Goal: Task Accomplishment & Management: Use online tool/utility

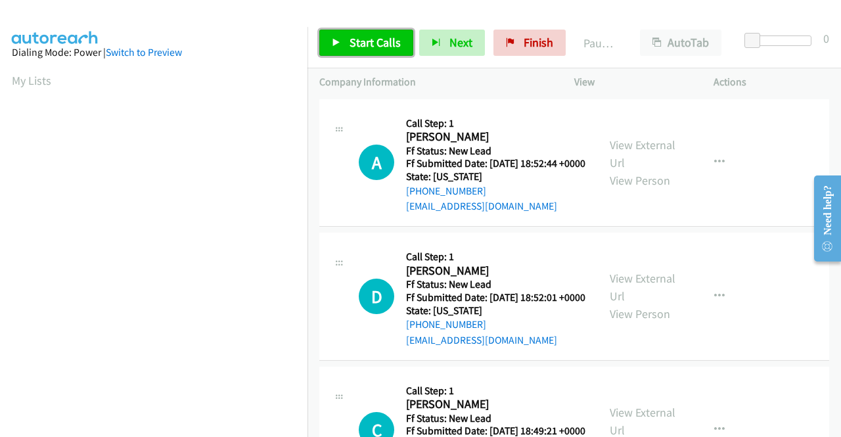
click at [377, 45] on span "Start Calls" at bounding box center [374, 42] width 51 height 15
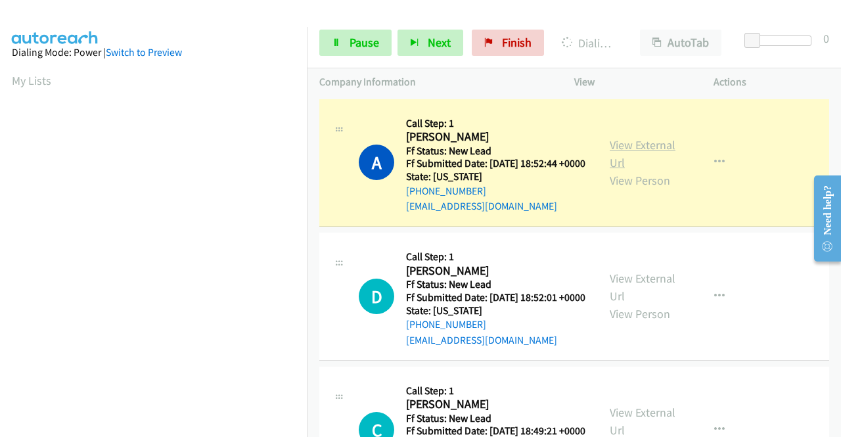
click at [624, 151] on link "View External Url" at bounding box center [643, 153] width 66 height 33
click at [0, 166] on aside "Dialing Mode: Power | Switch to Preview My Lists" at bounding box center [153, 390] width 307 height 727
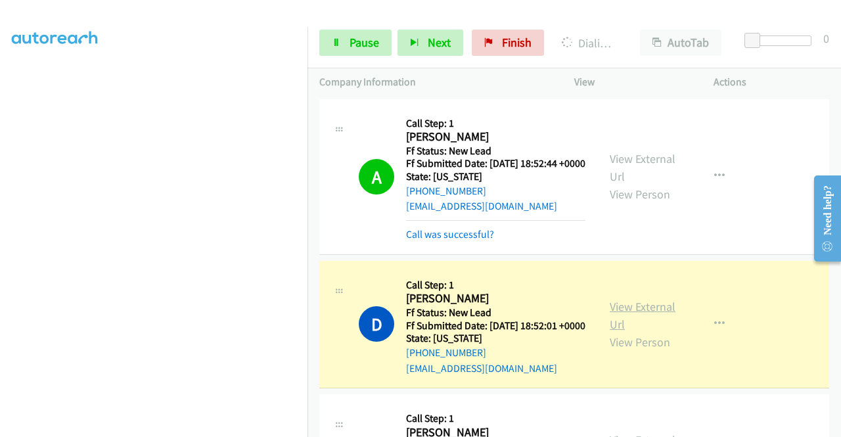
click at [628, 323] on link "View External Url" at bounding box center [643, 315] width 66 height 33
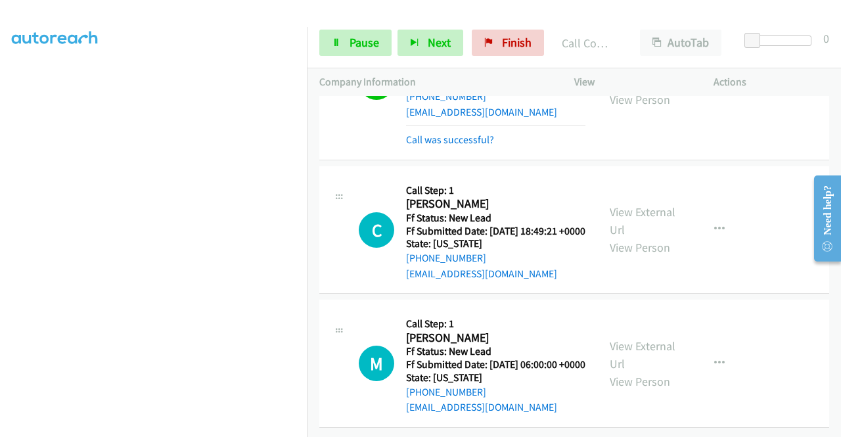
scroll to position [317, 0]
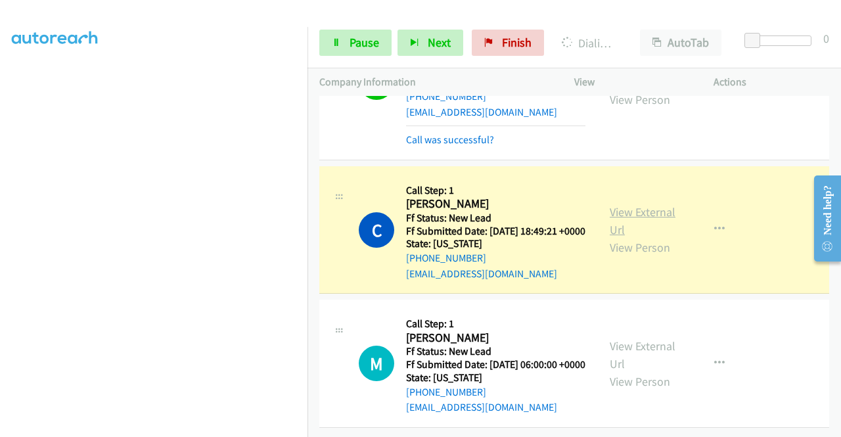
click at [621, 204] on link "View External Url" at bounding box center [643, 220] width 66 height 33
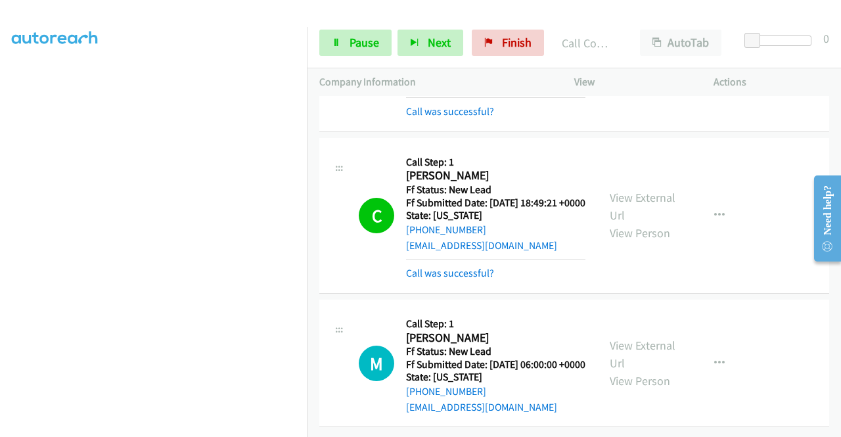
scroll to position [300, 0]
click at [367, 42] on span "Pause" at bounding box center [364, 42] width 30 height 15
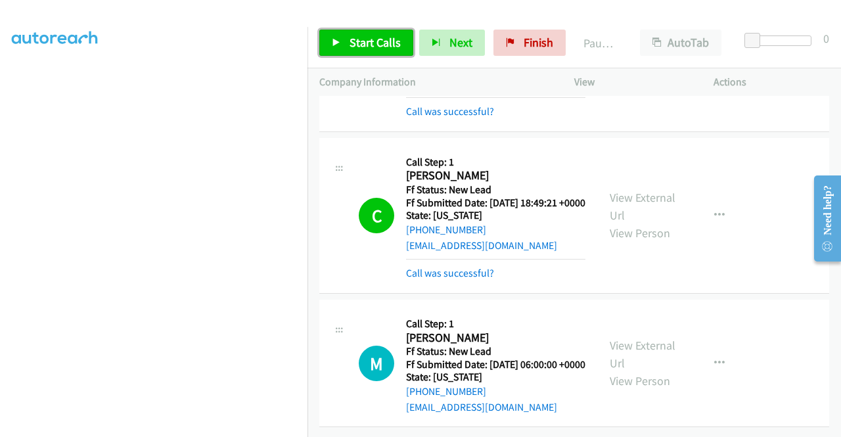
click at [367, 42] on span "Start Calls" at bounding box center [374, 42] width 51 height 15
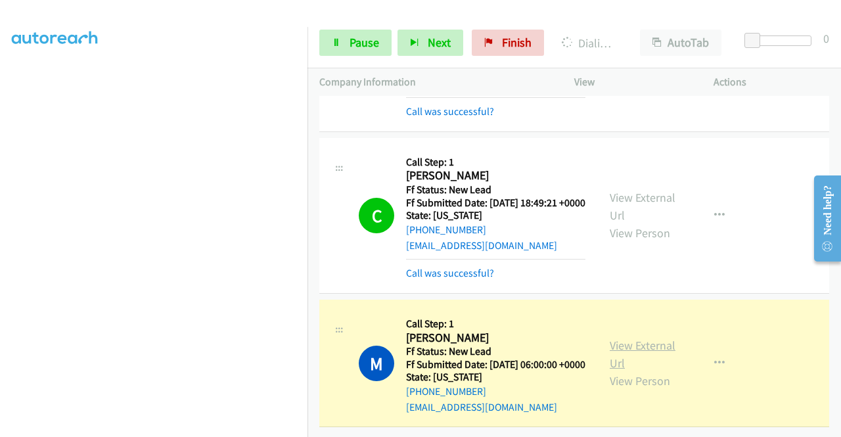
click at [631, 338] on link "View External Url" at bounding box center [643, 354] width 66 height 33
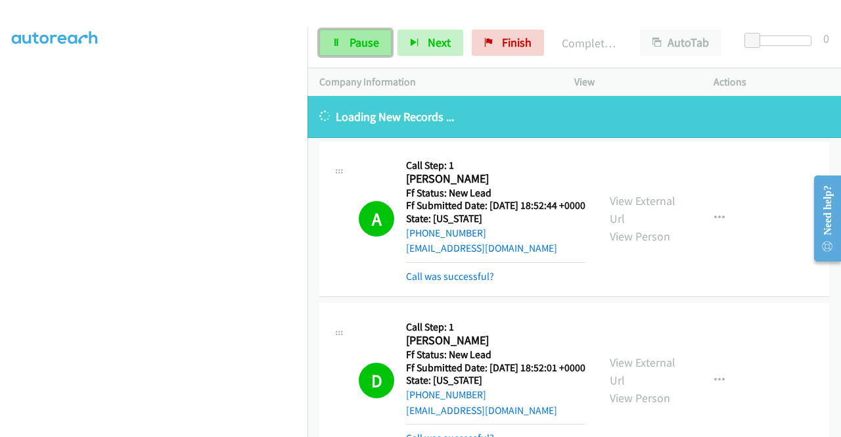
click at [363, 40] on span "Pause" at bounding box center [364, 42] width 30 height 15
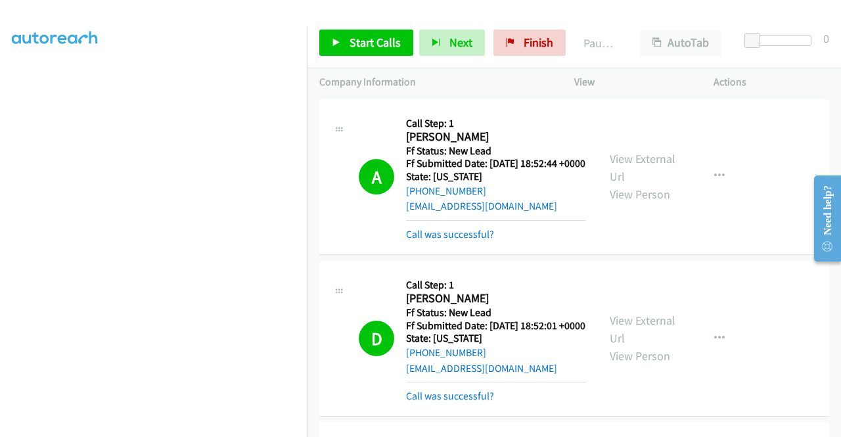
click at [529, 56] on div "Start Calls Pause Next Finish Paused AutoTab AutoTab 0" at bounding box center [573, 43] width 533 height 51
click at [524, 49] on span "Finish" at bounding box center [539, 42] width 30 height 15
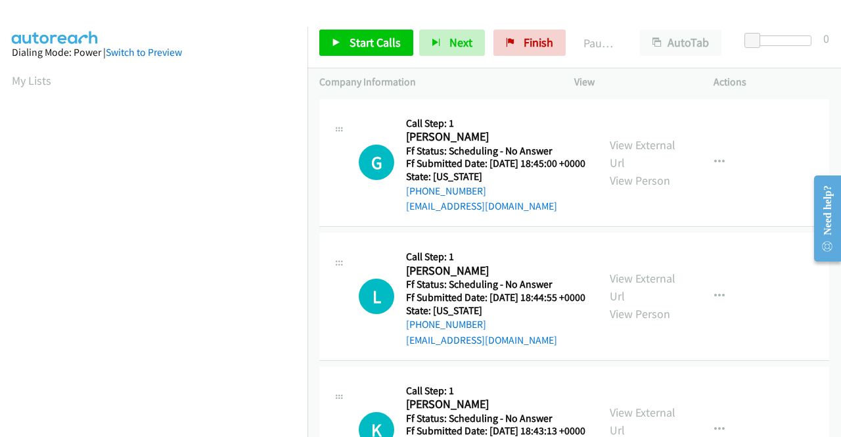
click at [386, 62] on div "Start Calls Pause Next Finish Paused AutoTab AutoTab 0" at bounding box center [573, 43] width 533 height 51
click at [381, 56] on div "Start Calls Pause Next Finish Paused AutoTab AutoTab 0" at bounding box center [573, 43] width 533 height 51
click at [380, 49] on span "Start Calls" at bounding box center [374, 42] width 51 height 15
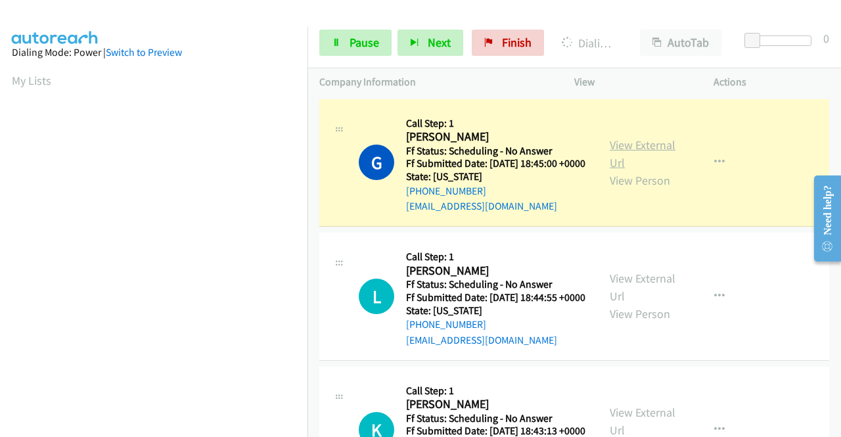
click at [623, 150] on link "View External Url" at bounding box center [643, 153] width 66 height 33
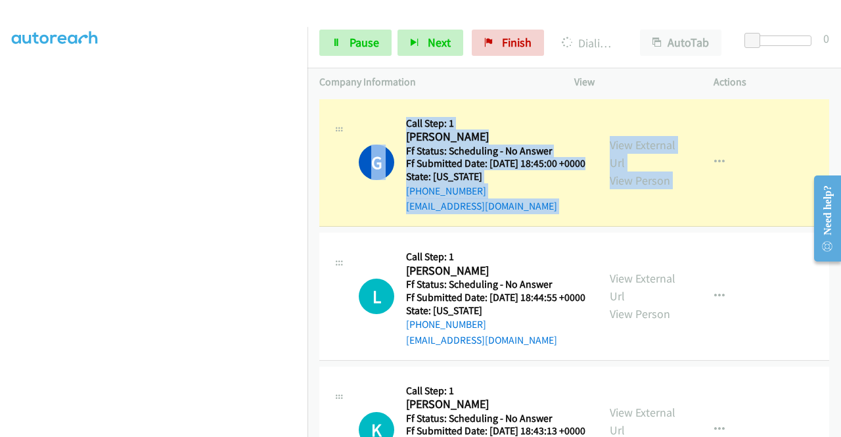
drag, startPoint x: 307, startPoint y: 194, endPoint x: 310, endPoint y: 280, distance: 86.7
click at [318, 257] on td "L Callback Scheduled Call Step: 1 L Maldonado America/New_York Ff Status: Sched…" at bounding box center [573, 297] width 533 height 134
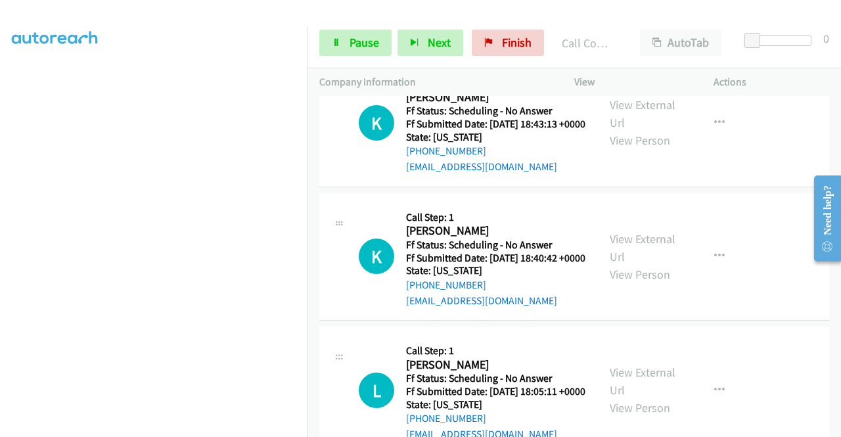
scroll to position [360, 0]
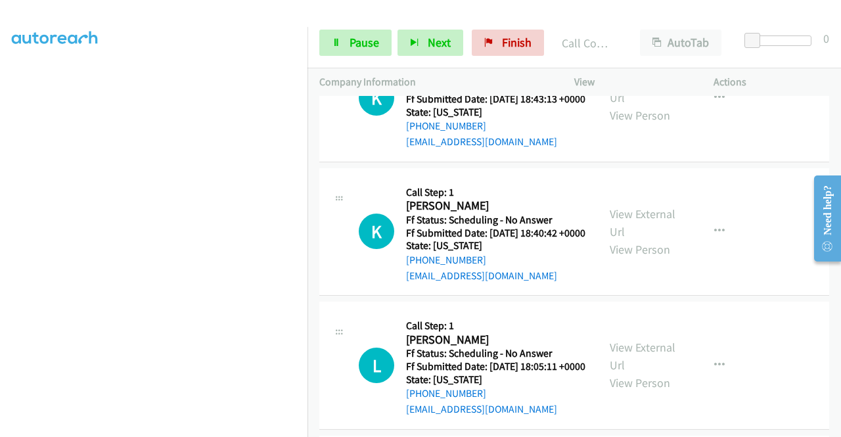
drag, startPoint x: 831, startPoint y: 166, endPoint x: 831, endPoint y: 154, distance: 11.8
click html "Need help? Resource Center AutoReach Help Help Get the help you need from our k…"
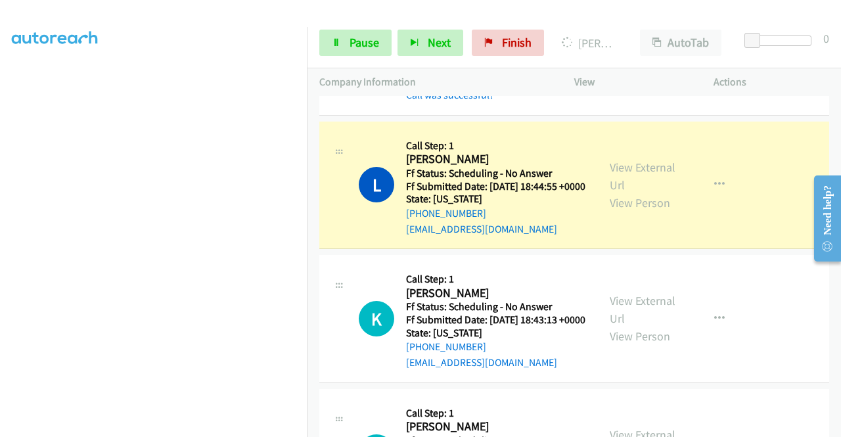
scroll to position [146, 0]
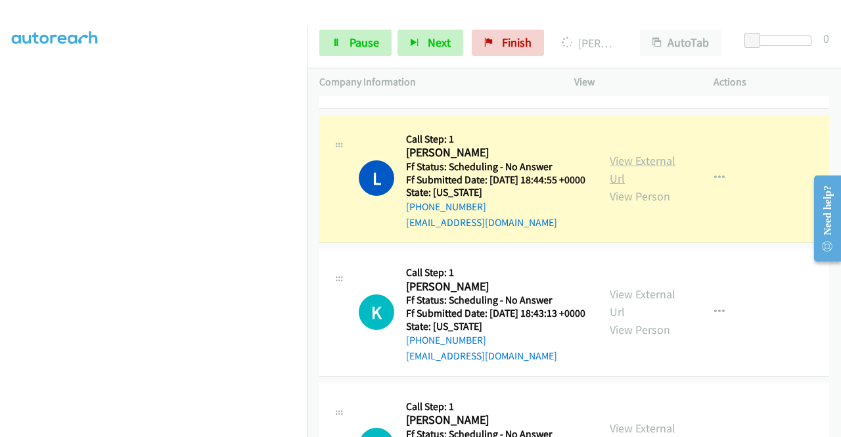
click at [647, 176] on link "View External Url" at bounding box center [643, 169] width 66 height 33
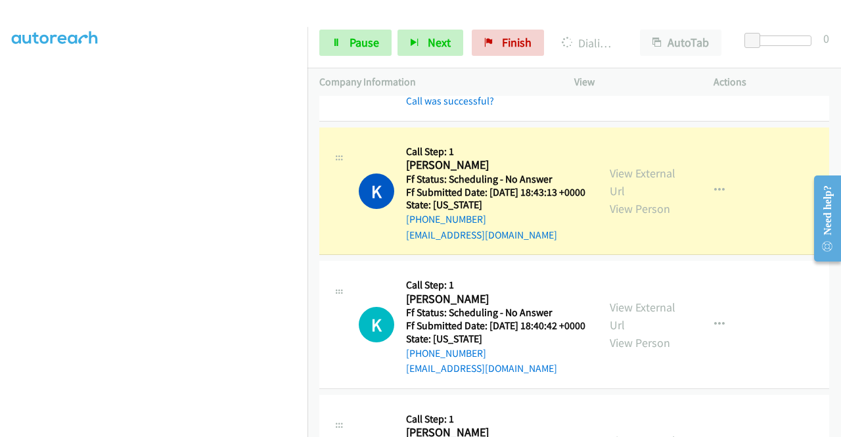
scroll to position [330, 0]
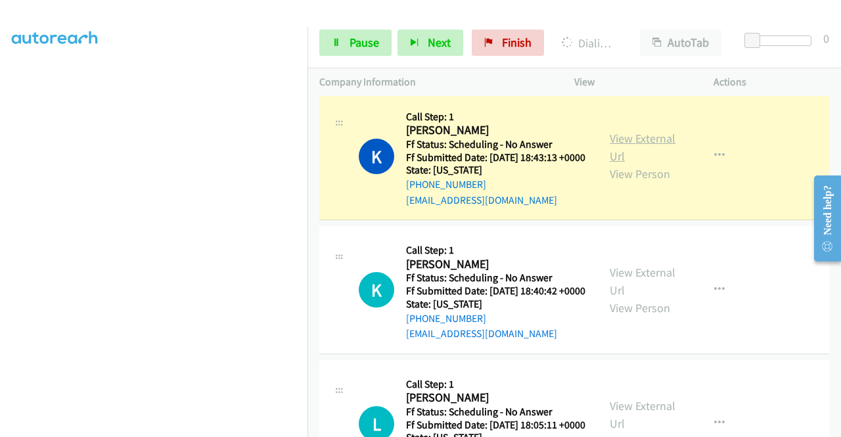
click at [645, 164] on link "View External Url" at bounding box center [643, 147] width 66 height 33
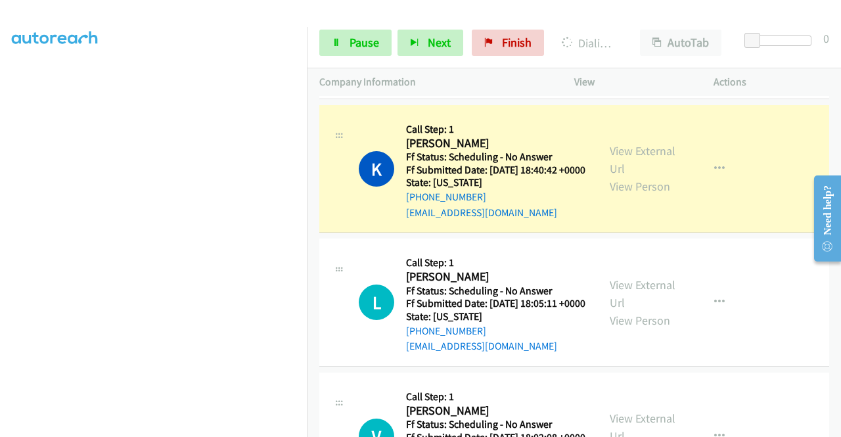
scroll to position [505, 0]
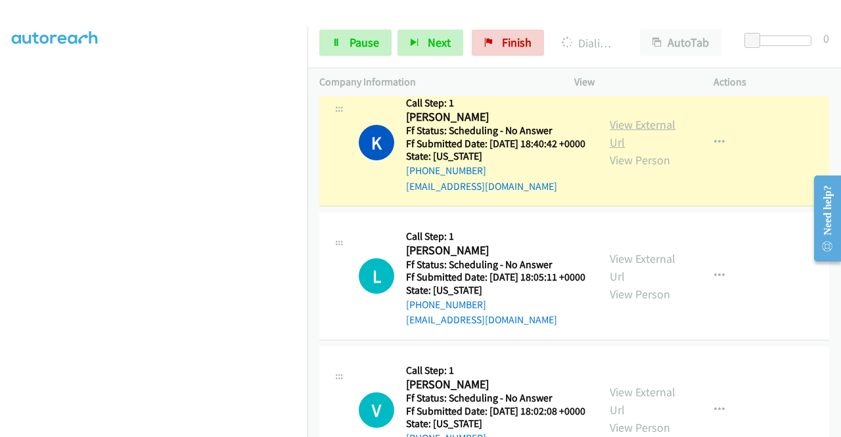
click at [646, 150] on link "View External Url" at bounding box center [643, 133] width 66 height 33
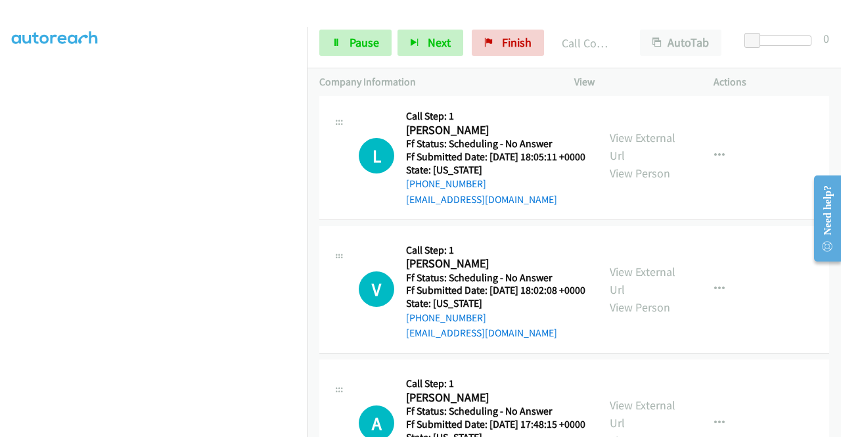
scroll to position [680, 0]
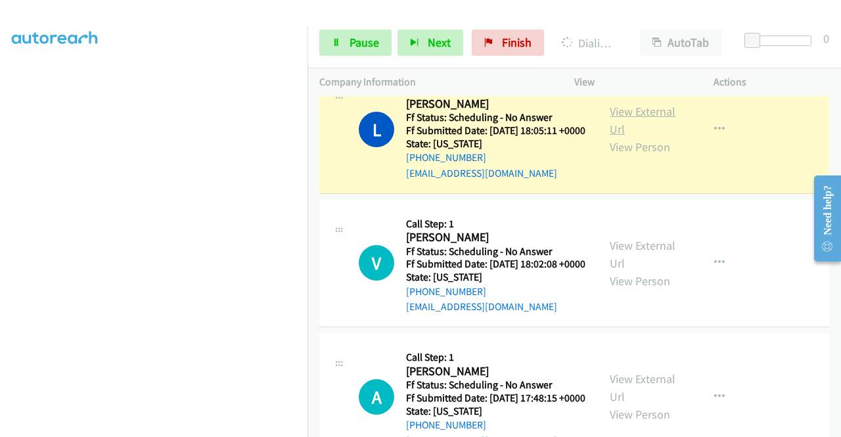
click at [632, 137] on link "View External Url" at bounding box center [643, 120] width 66 height 33
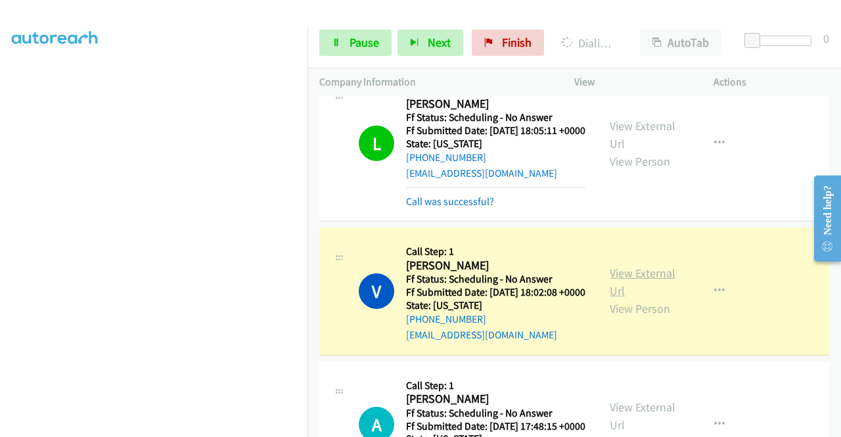
click at [615, 298] on link "View External Url" at bounding box center [643, 281] width 66 height 33
click at [350, 43] on span "Pause" at bounding box center [364, 42] width 30 height 15
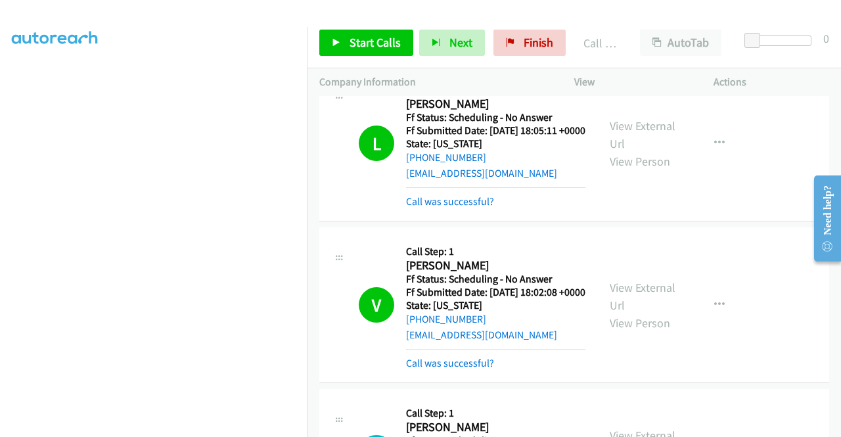
click at [307, 86] on nav "Dialing Mode: Power | Switch to Preview My Lists" at bounding box center [154, 245] width 308 height 437
click at [327, 43] on link "Start Calls" at bounding box center [366, 43] width 94 height 26
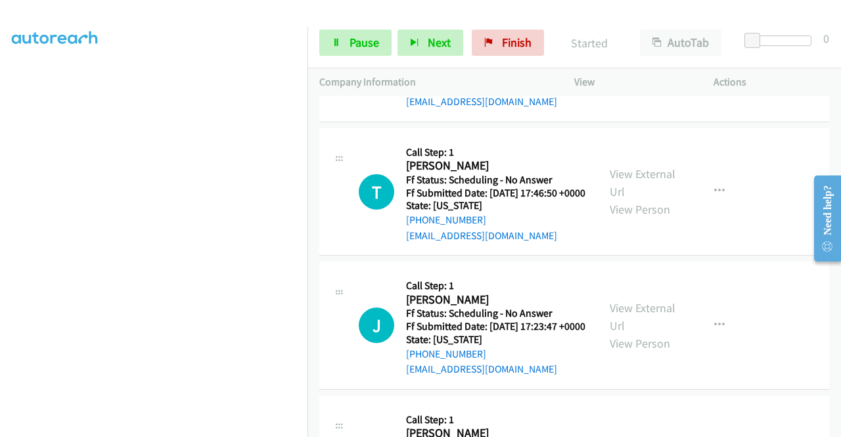
scroll to position [1082, 0]
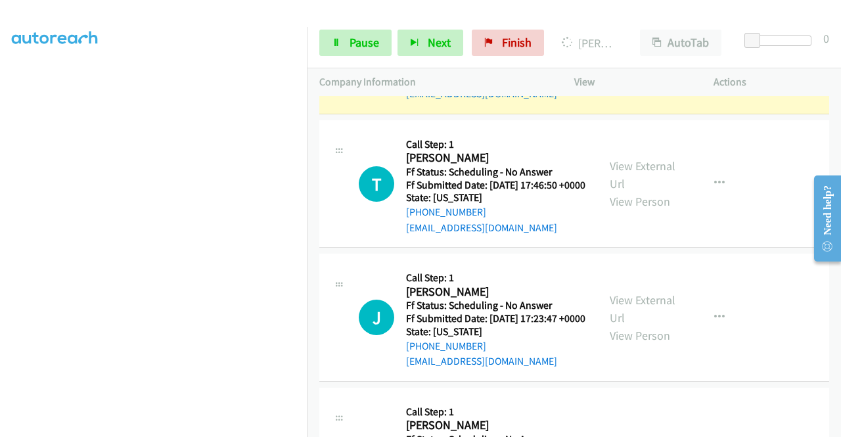
click at [658, 58] on link "View External Url" at bounding box center [643, 41] width 66 height 33
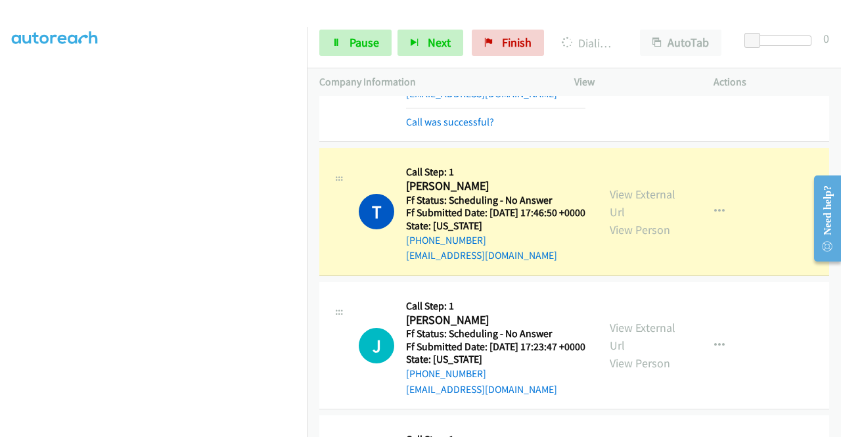
click at [641, 263] on div "View External Url View Person View External Url Email Schedule/Manage Callback …" at bounding box center [673, 212] width 151 height 104
click at [633, 238] on div "View External Url View Person" at bounding box center [644, 211] width 68 height 53
click at [621, 219] on link "View External Url" at bounding box center [643, 203] width 66 height 33
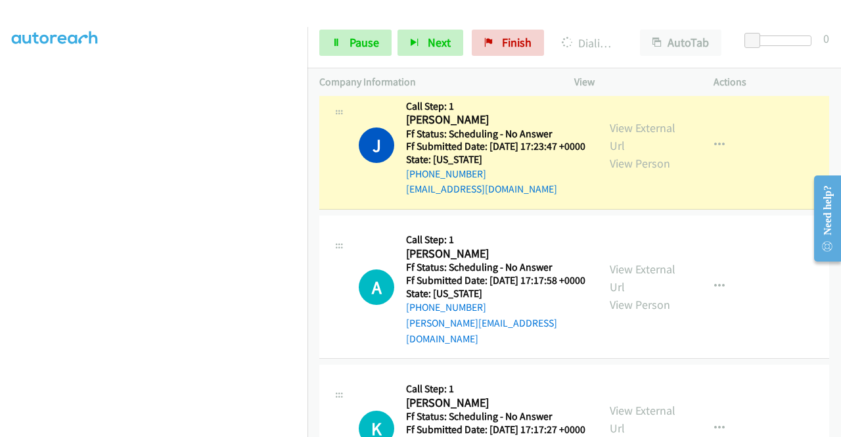
scroll to position [1337, 0]
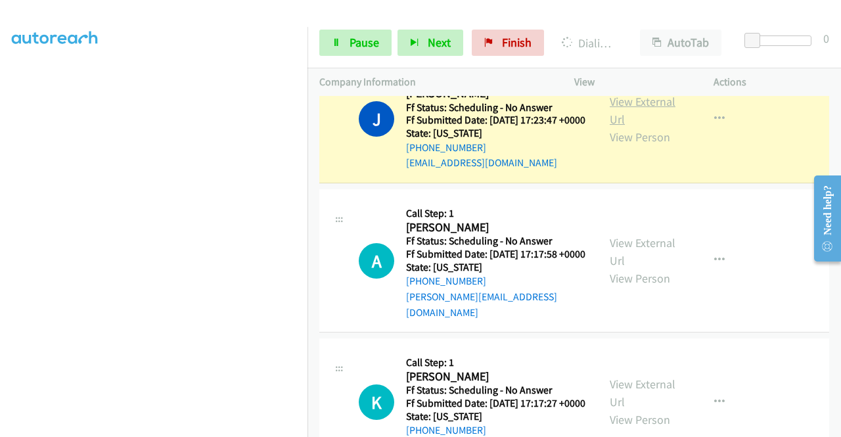
click at [640, 127] on link "View External Url" at bounding box center [643, 110] width 66 height 33
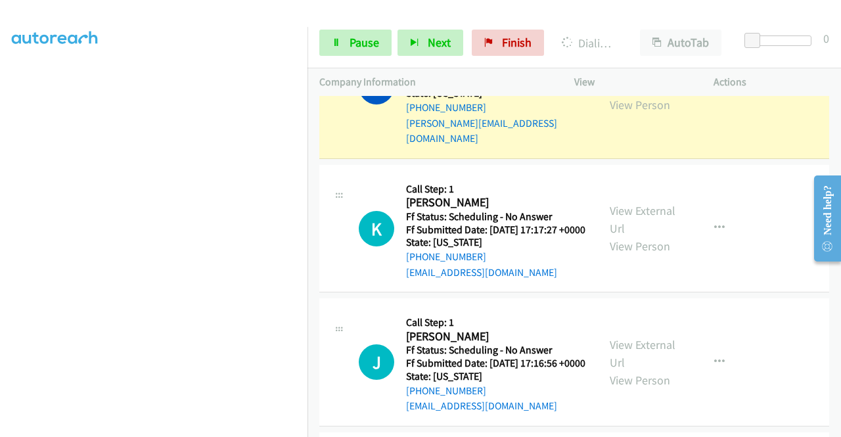
scroll to position [1565, 0]
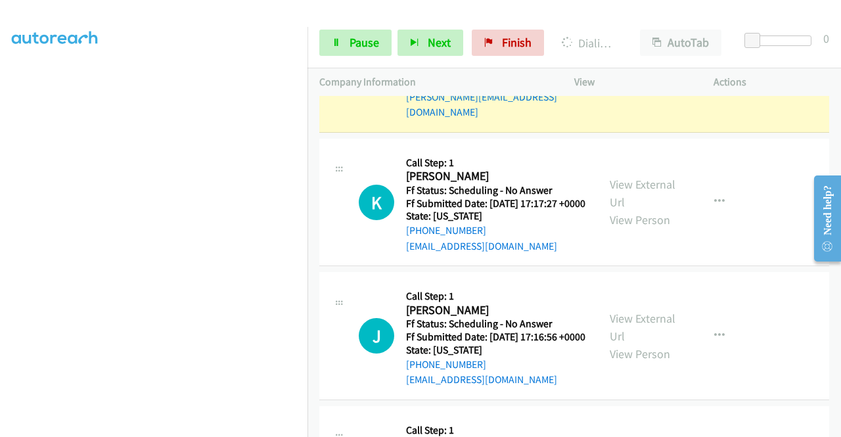
click at [635, 68] on link "View External Url" at bounding box center [643, 51] width 66 height 33
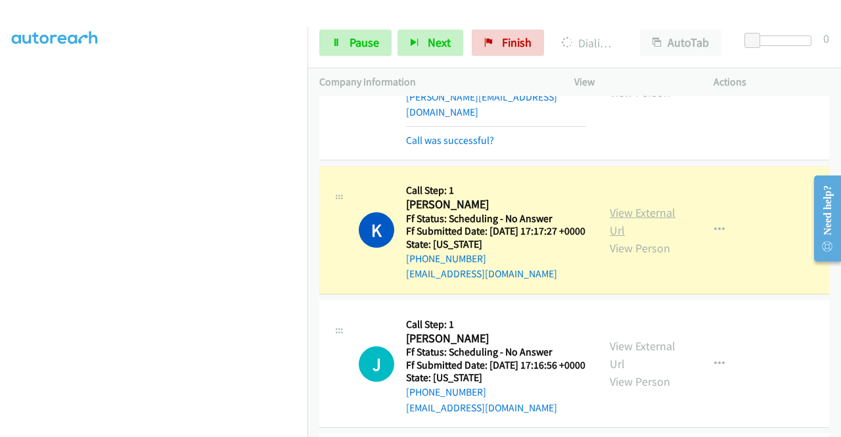
click at [629, 238] on link "View External Url" at bounding box center [643, 221] width 66 height 33
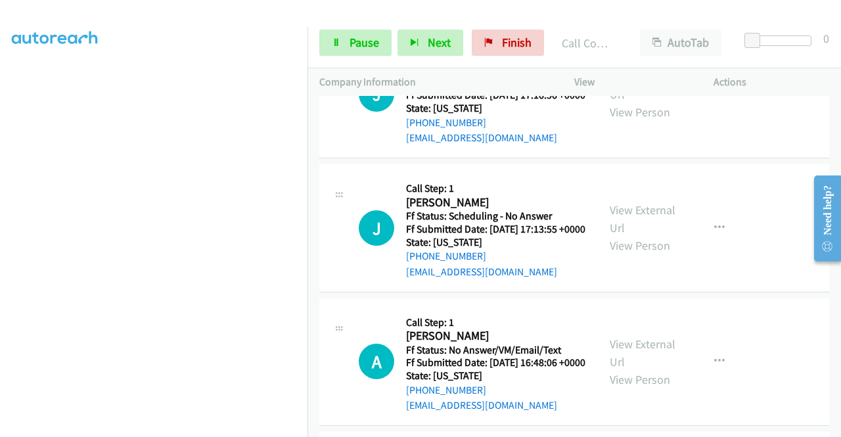
scroll to position [1923, 0]
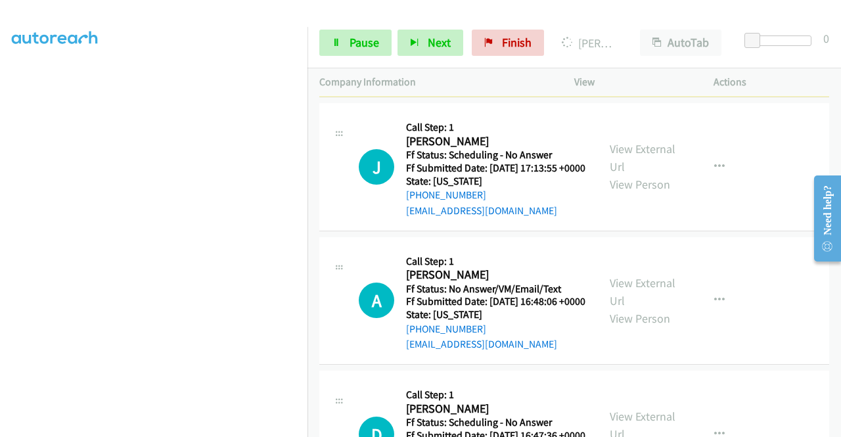
click at [623, 41] on link "View External Url" at bounding box center [643, 24] width 66 height 33
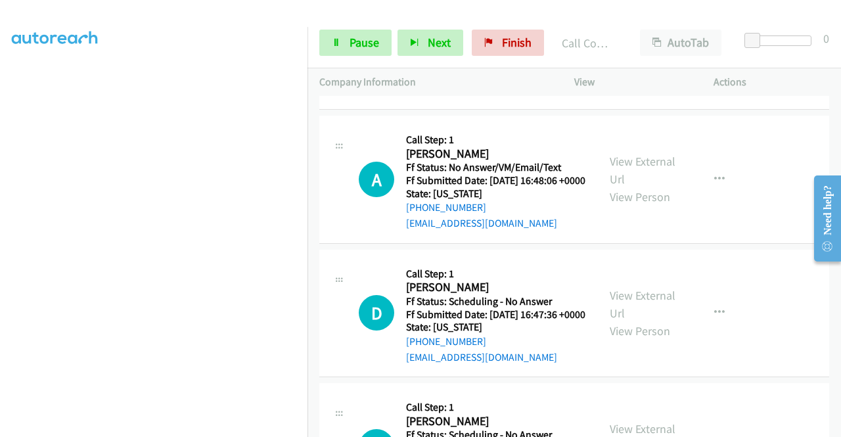
scroll to position [2107, 0]
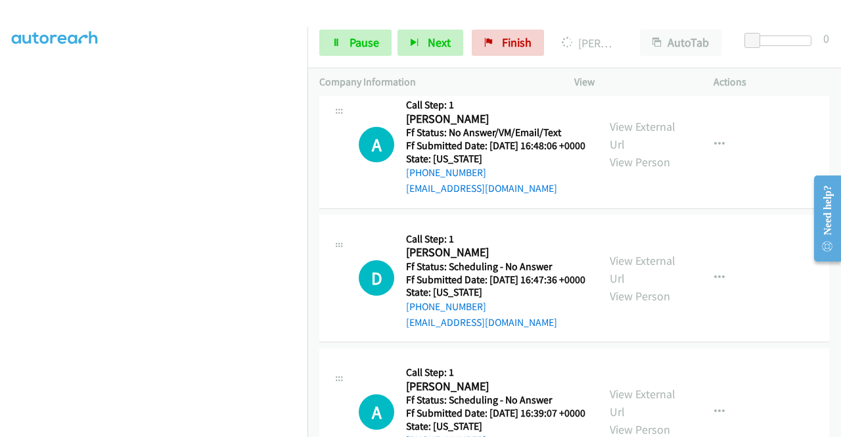
click at [619, 18] on link "View External Url" at bounding box center [643, 2] width 66 height 33
click at [317, 43] on div "Start Calls Pause Next Finish Dialing John Bianco AutoTab AutoTab 0" at bounding box center [573, 43] width 533 height 51
click at [324, 43] on link "Pause" at bounding box center [355, 43] width 72 height 26
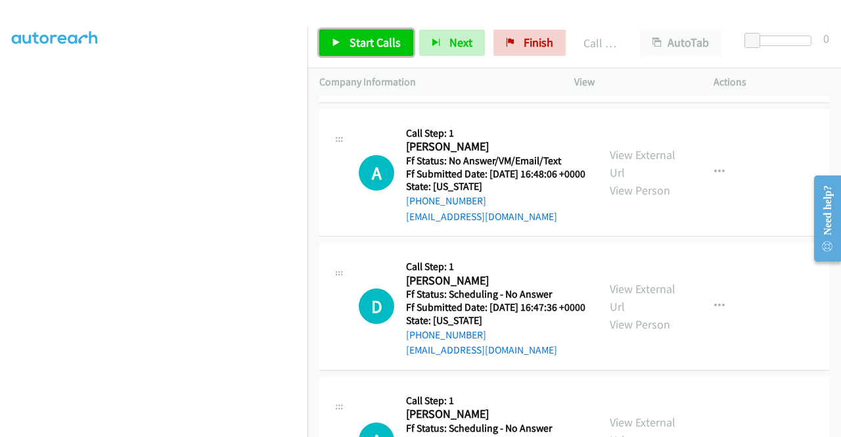
click at [397, 49] on span "Start Calls" at bounding box center [374, 42] width 51 height 15
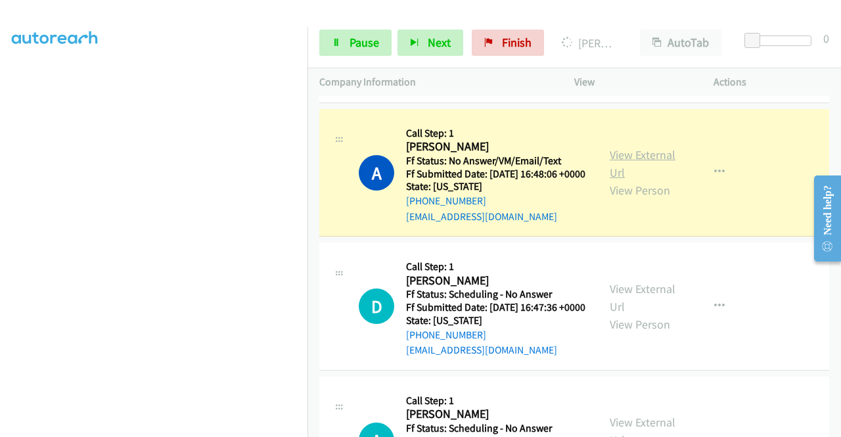
click at [633, 180] on link "View External Url" at bounding box center [643, 163] width 66 height 33
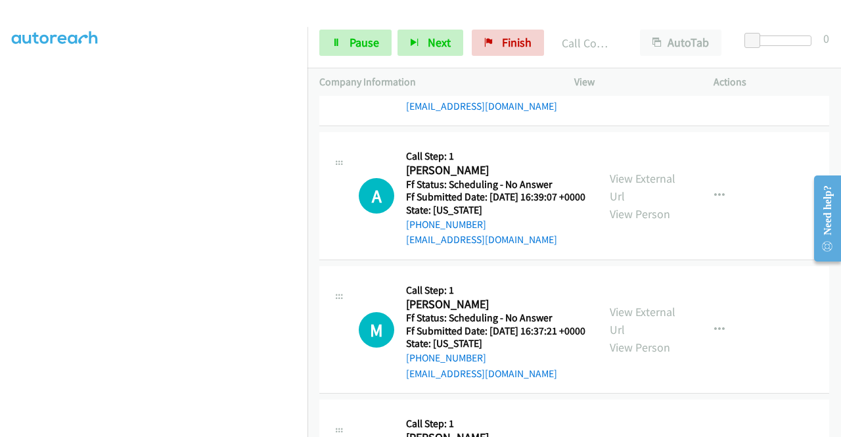
scroll to position [2440, 0]
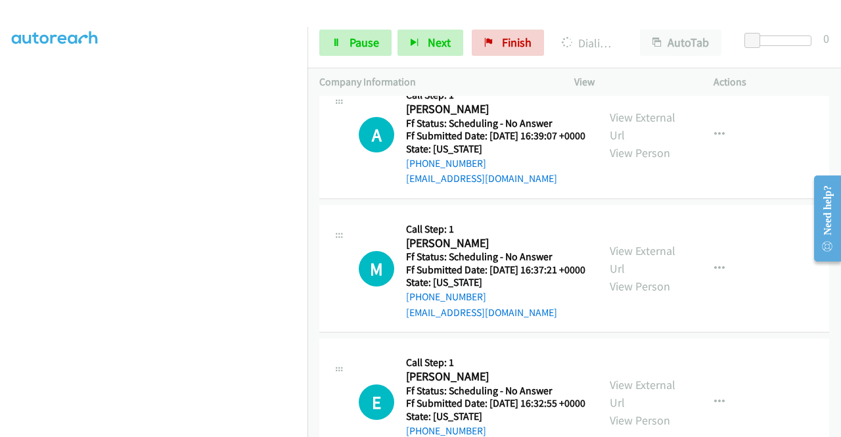
click at [332, 33] on link "Pause" at bounding box center [355, 43] width 72 height 26
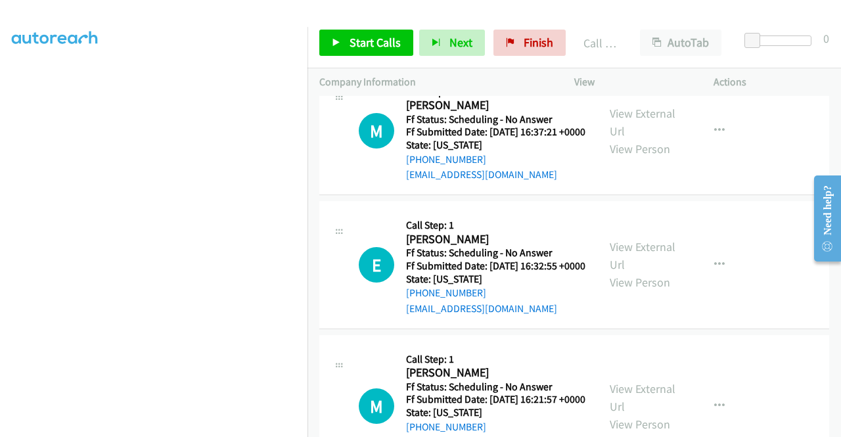
scroll to position [2600, 0]
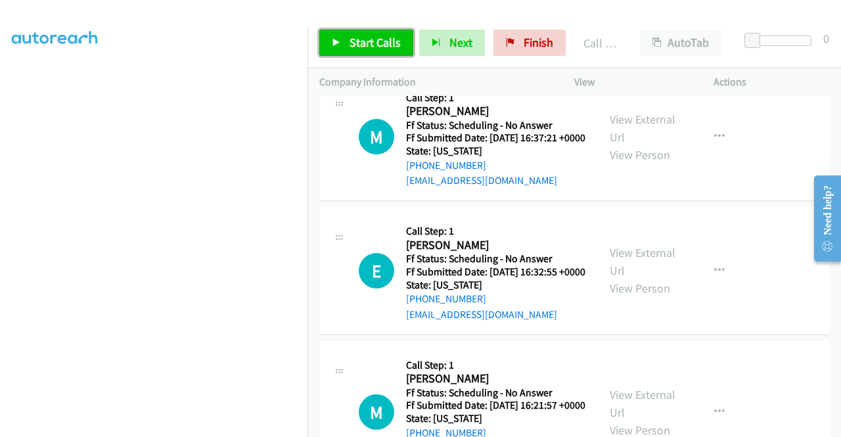
click at [328, 42] on link "Start Calls" at bounding box center [366, 43] width 94 height 26
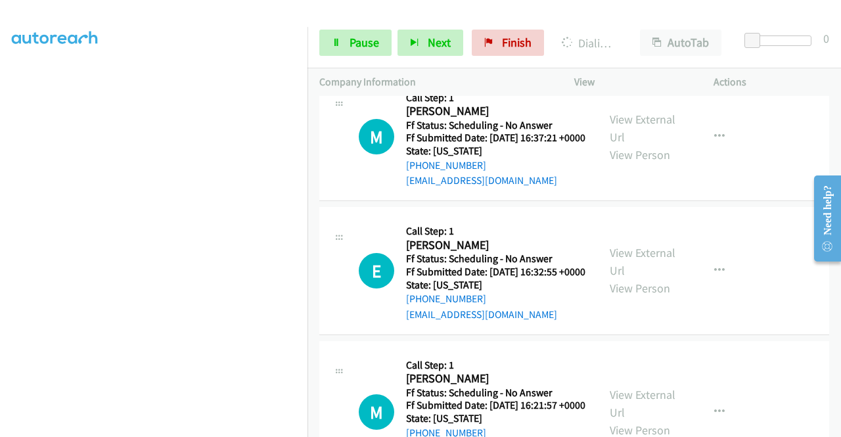
click at [837, 427] on div "+1 415-964-1034 Call failed - Please reload the list and try again The Callbar …" at bounding box center [573, 266] width 533 height 341
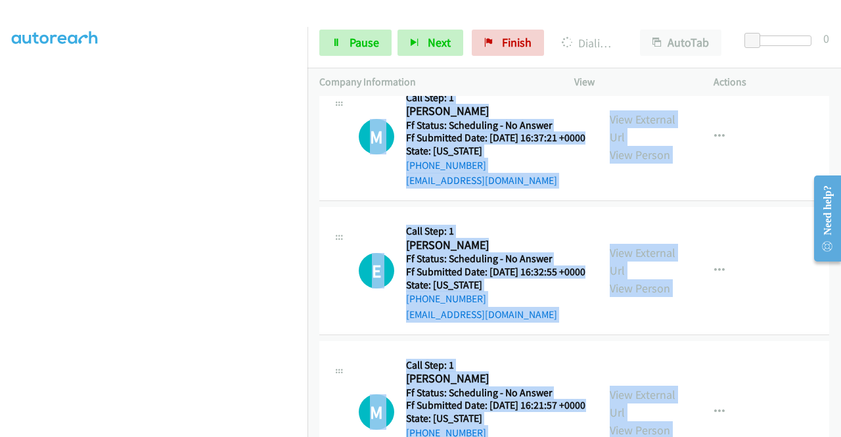
click at [837, 427] on div "+1 415-964-1034 Call failed - Please reload the list and try again The Callbar …" at bounding box center [573, 266] width 533 height 341
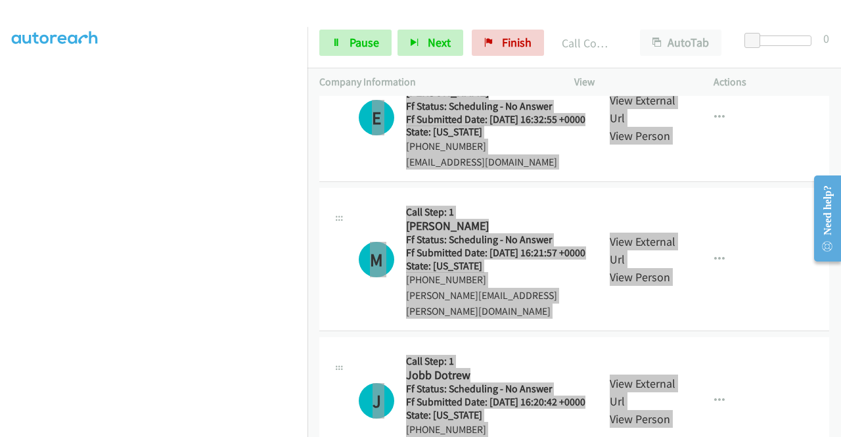
scroll to position [2784, 0]
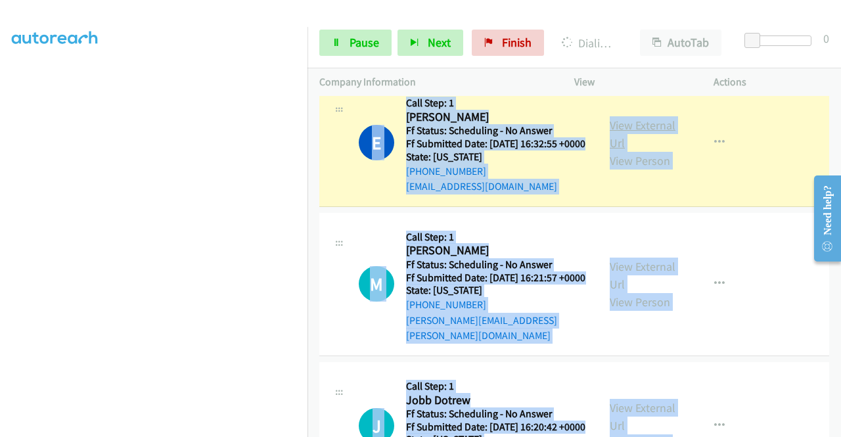
click at [646, 150] on link "View External Url" at bounding box center [643, 134] width 66 height 33
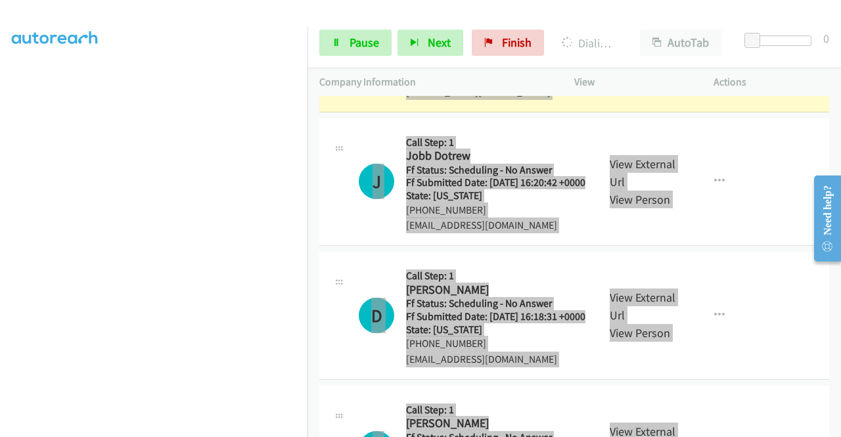
scroll to position [3108, 0]
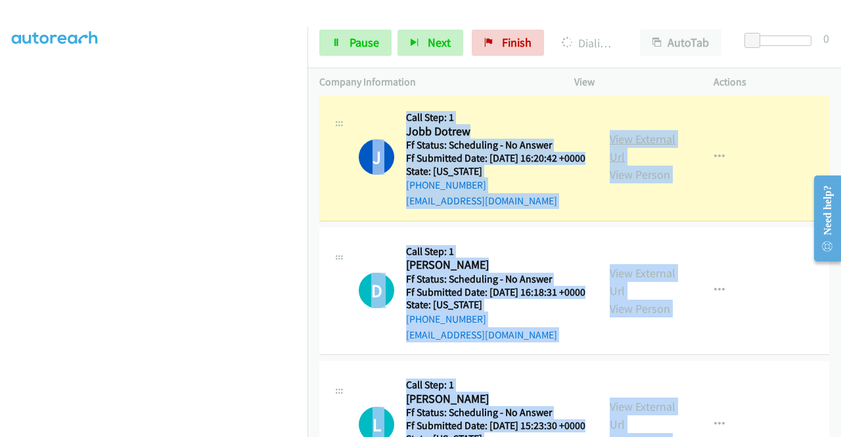
click at [633, 164] on link "View External Url" at bounding box center [643, 147] width 66 height 33
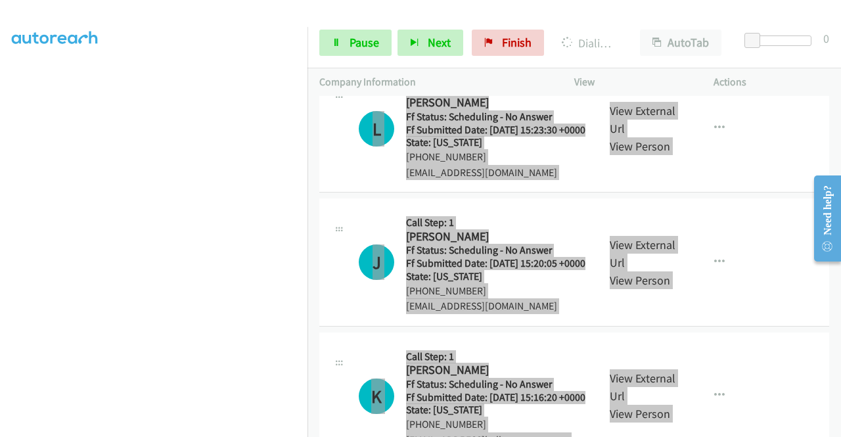
scroll to position [3511, 0]
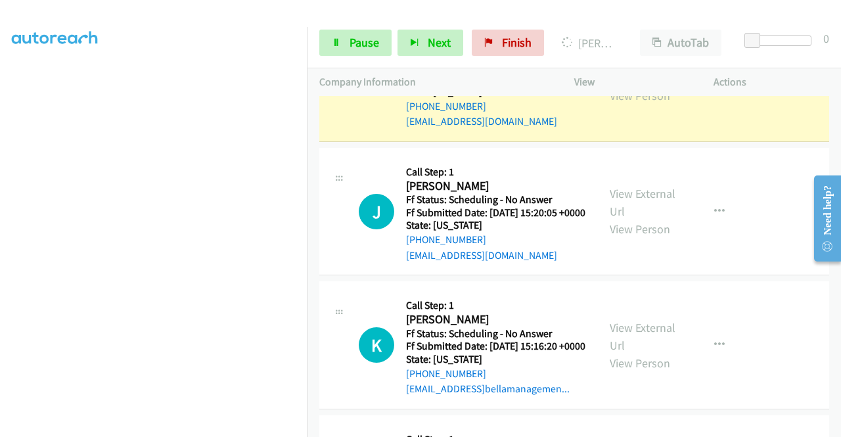
click at [617, 85] on link "View External Url" at bounding box center [643, 69] width 66 height 33
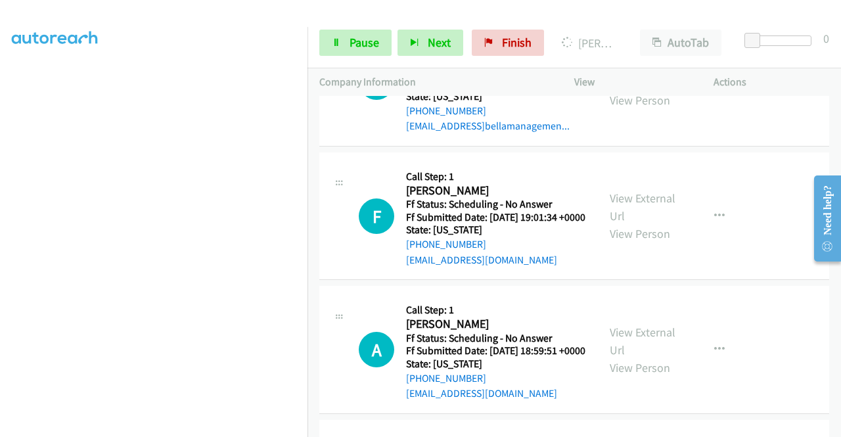
scroll to position [3782, 0]
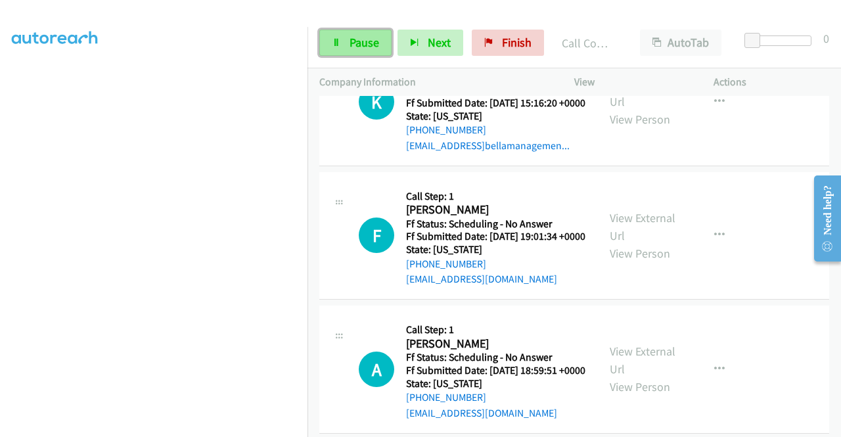
click at [369, 45] on span "Pause" at bounding box center [364, 42] width 30 height 15
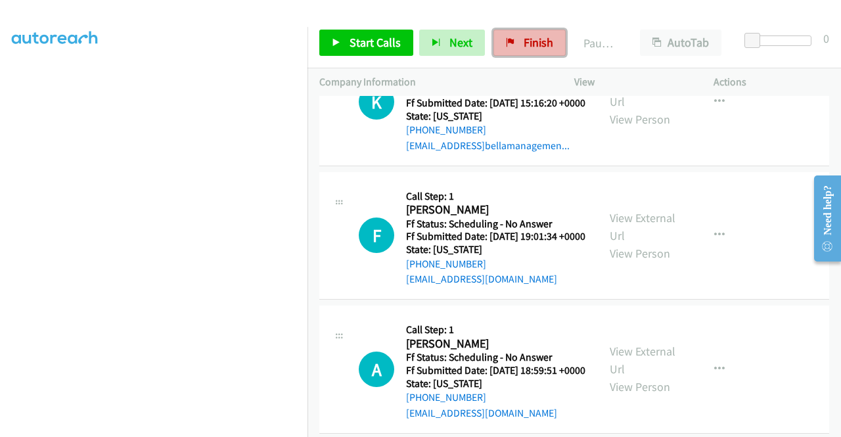
click at [499, 47] on link "Finish" at bounding box center [529, 43] width 72 height 26
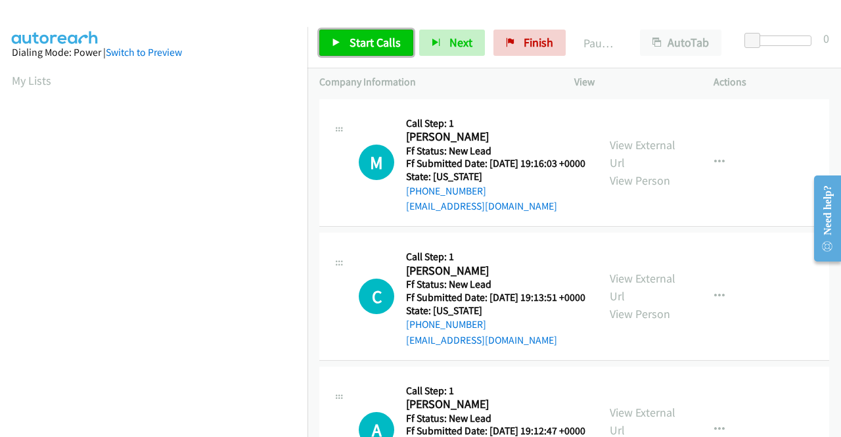
click at [371, 40] on span "Start Calls" at bounding box center [374, 42] width 51 height 15
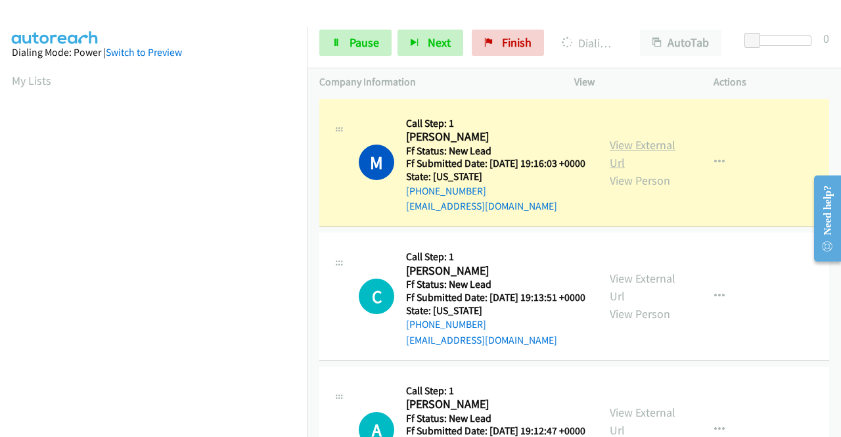
click at [624, 150] on link "View External Url" at bounding box center [643, 153] width 66 height 33
click at [0, 236] on aside "Dialing Mode: Power | Switch to Preview My Lists" at bounding box center [153, 390] width 307 height 727
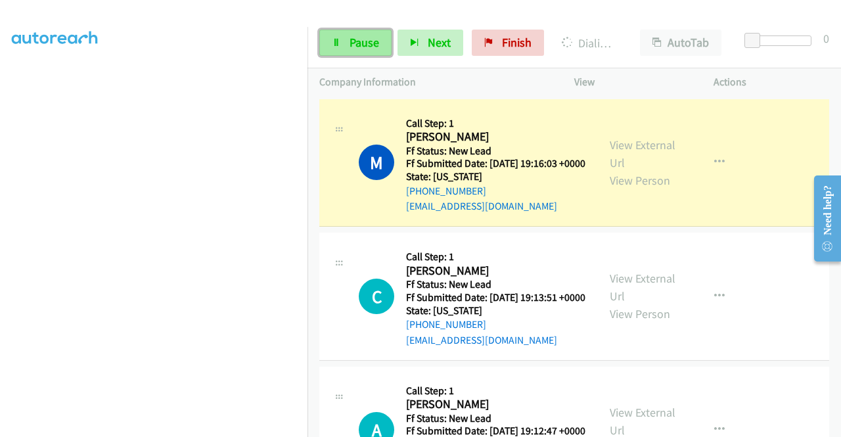
click at [359, 47] on span "Pause" at bounding box center [364, 42] width 30 height 15
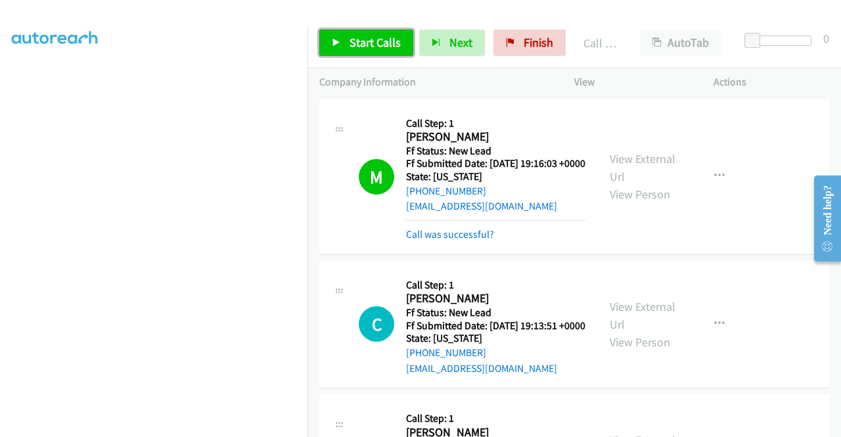
click at [369, 44] on span "Start Calls" at bounding box center [374, 42] width 51 height 15
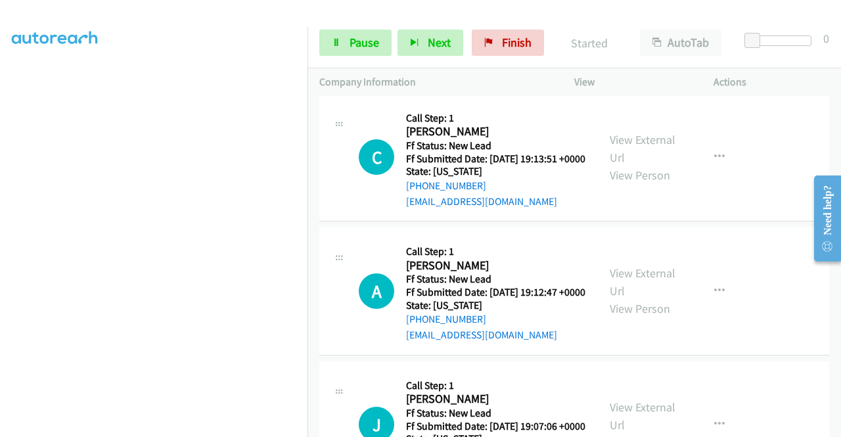
scroll to position [175, 0]
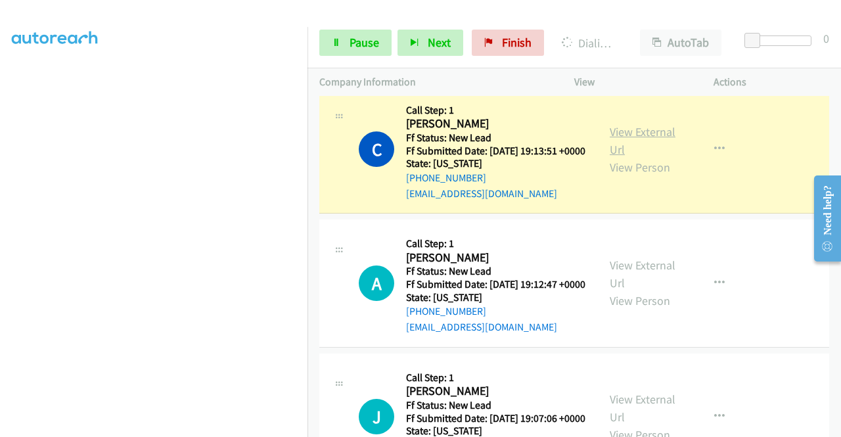
click at [629, 150] on link "View External Url" at bounding box center [643, 140] width 66 height 33
click at [0, 199] on aside "Dialing Mode: Power | Switch to Preview My Lists" at bounding box center [153, 100] width 307 height 727
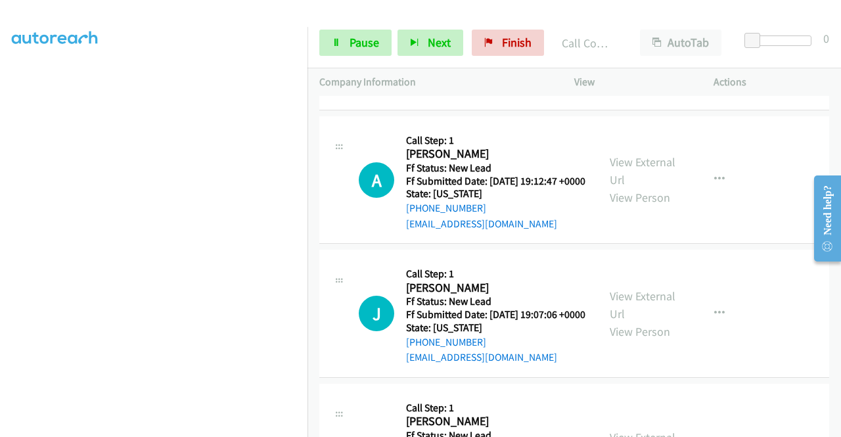
scroll to position [332, 0]
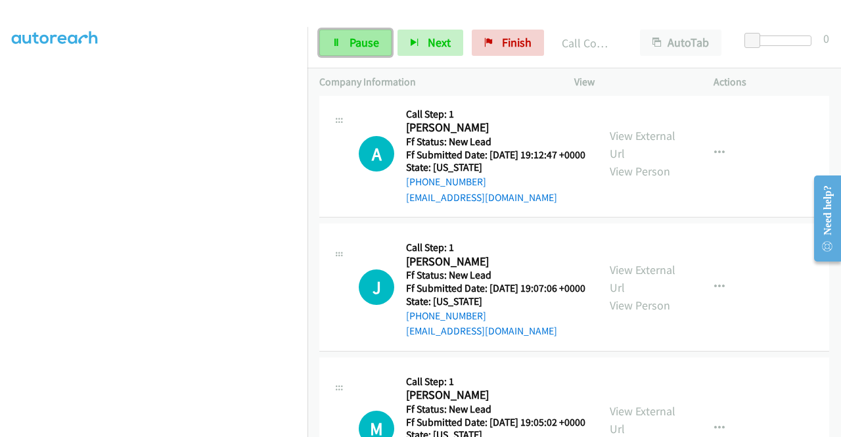
click at [336, 41] on icon at bounding box center [336, 43] width 9 height 9
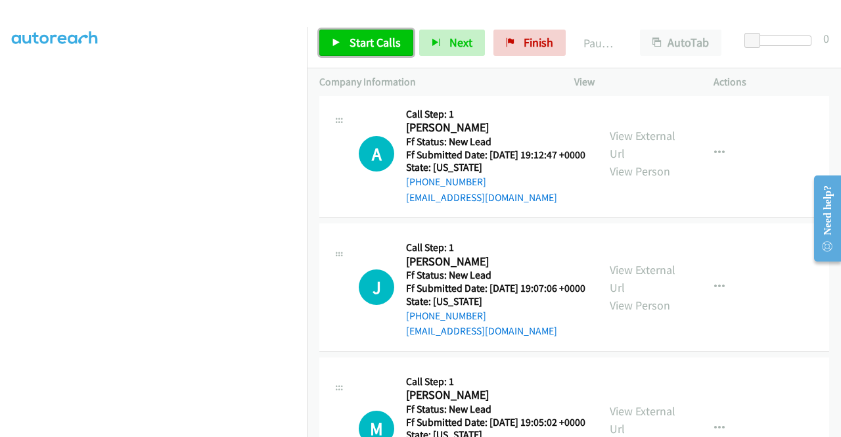
click at [336, 41] on icon at bounding box center [336, 43] width 9 height 9
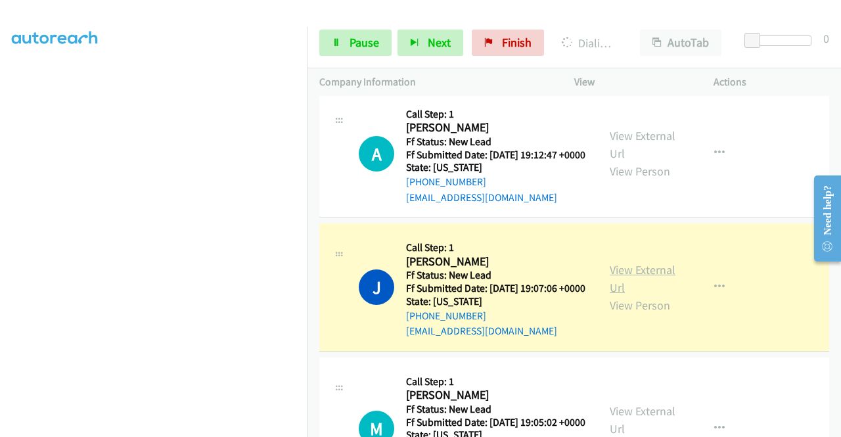
click at [610, 295] on link "View External Url" at bounding box center [643, 278] width 66 height 33
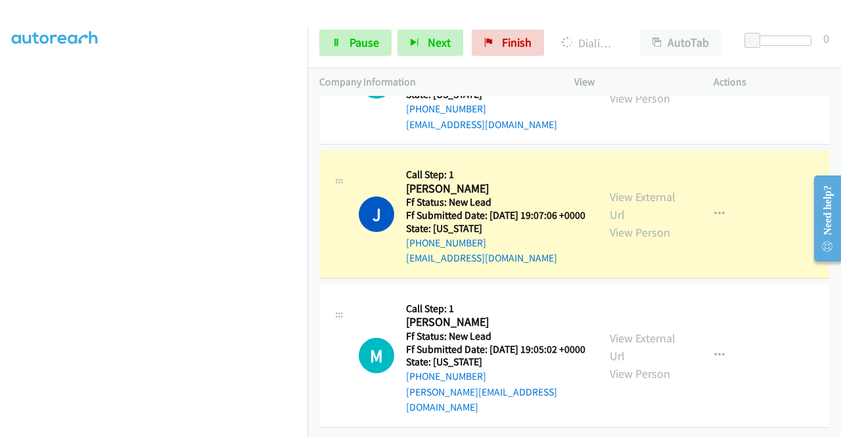
scroll to position [462, 0]
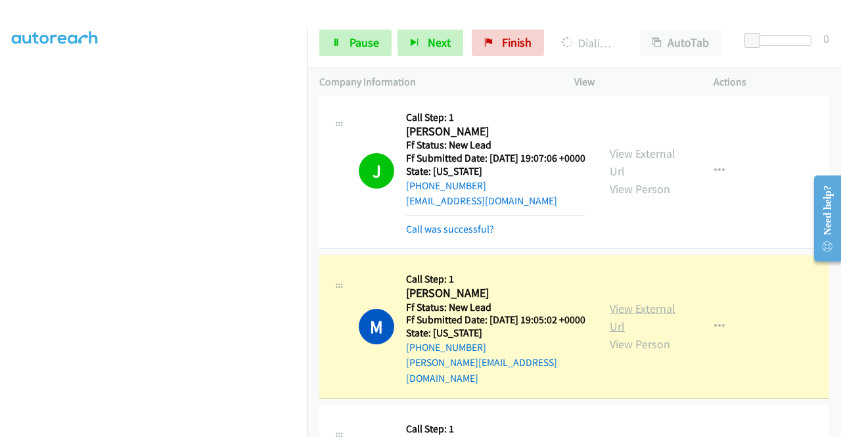
click at [635, 334] on link "View External Url" at bounding box center [643, 317] width 66 height 33
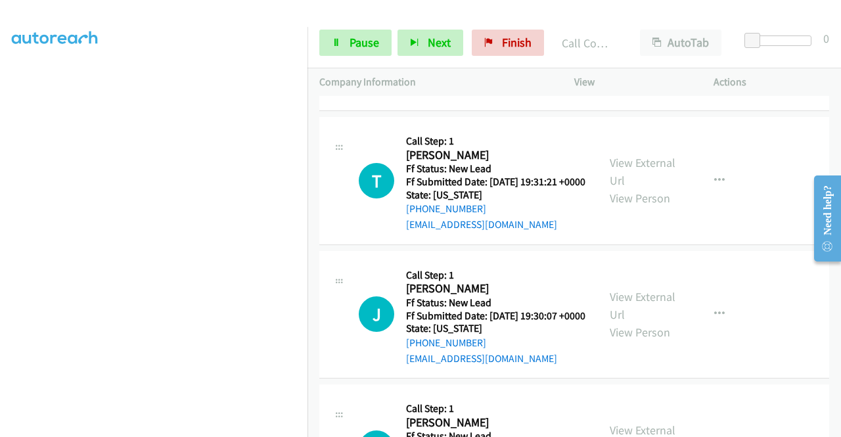
scroll to position [813, 0]
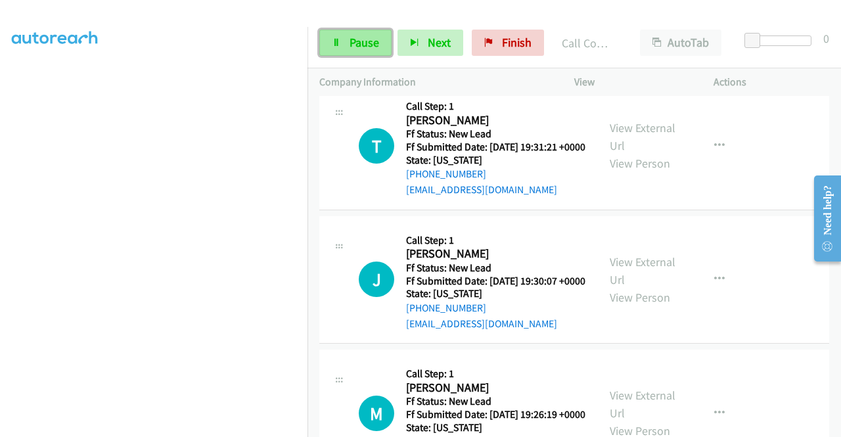
click at [358, 41] on span "Pause" at bounding box center [364, 42] width 30 height 15
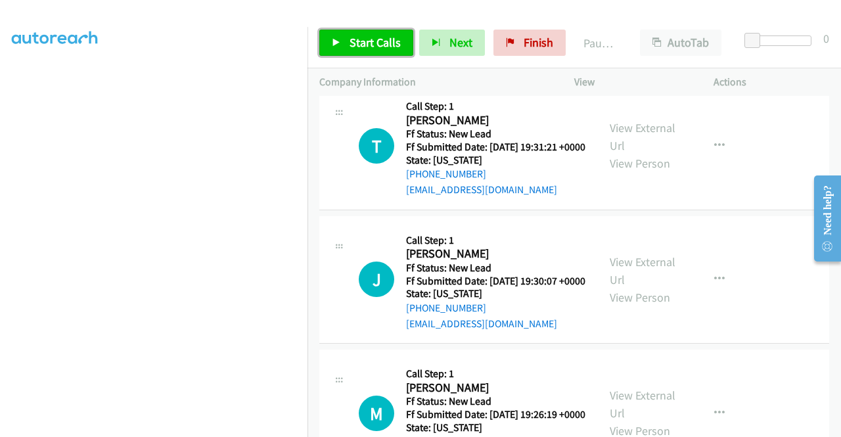
click at [358, 41] on span "Start Calls" at bounding box center [374, 42] width 51 height 15
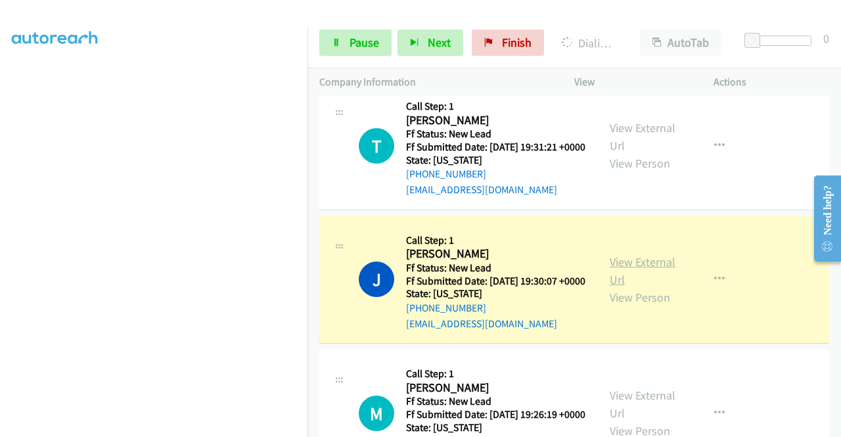
click at [635, 287] on link "View External Url" at bounding box center [643, 270] width 66 height 33
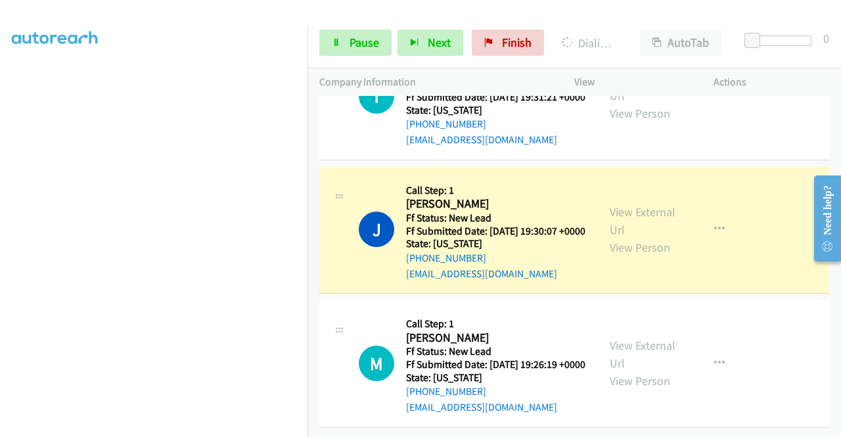
scroll to position [985, 0]
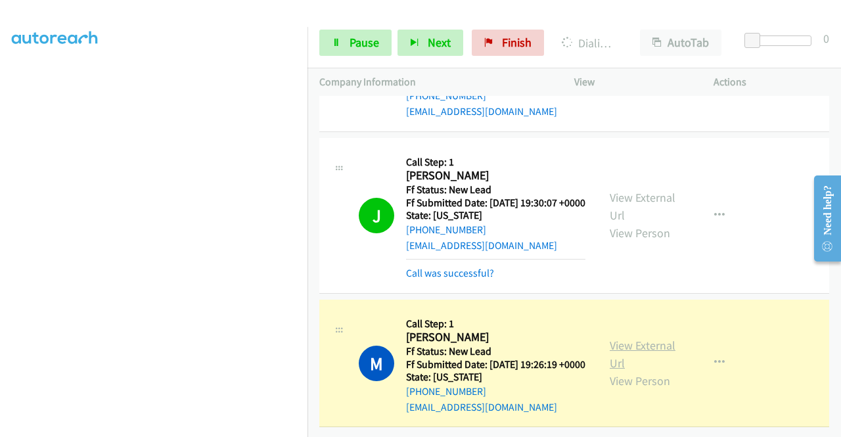
click at [644, 338] on link "View External Url" at bounding box center [643, 354] width 66 height 33
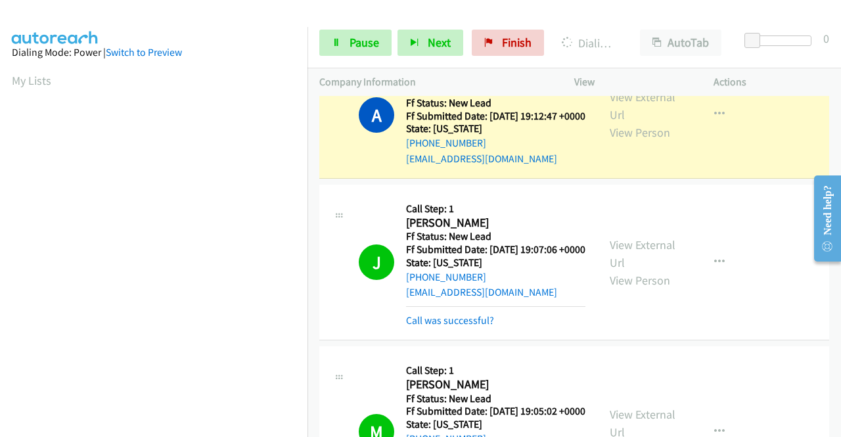
scroll to position [328, 0]
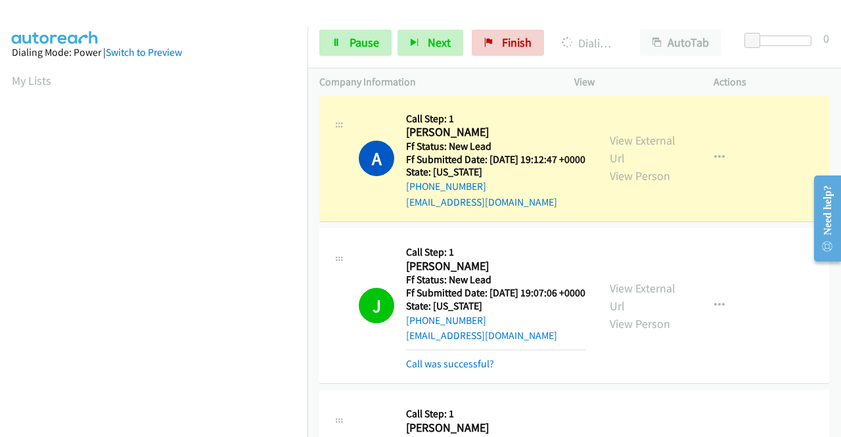
drag, startPoint x: 838, startPoint y: 371, endPoint x: 37, endPoint y: 37, distance: 868.3
click at [642, 166] on link "View External Url" at bounding box center [643, 149] width 66 height 33
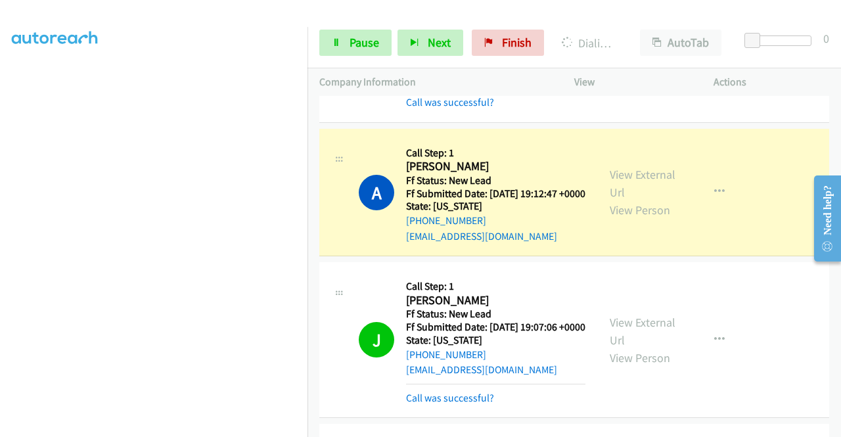
scroll to position [288, 0]
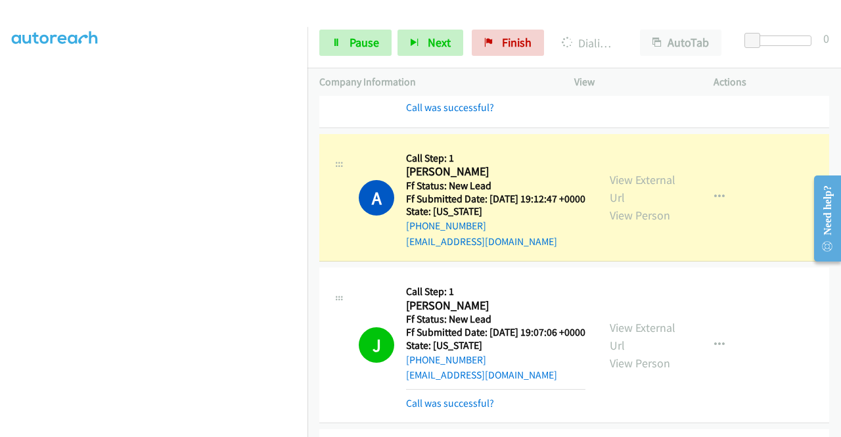
drag, startPoint x: 836, startPoint y: 271, endPoint x: 28, endPoint y: 48, distance: 837.4
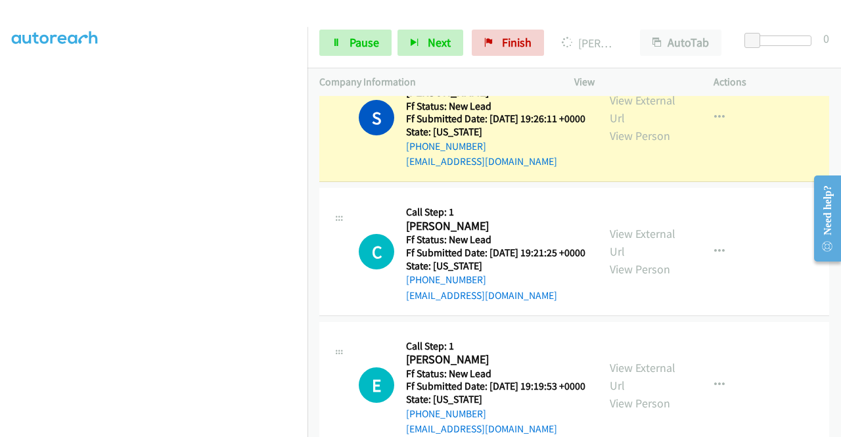
scroll to position [1328, 0]
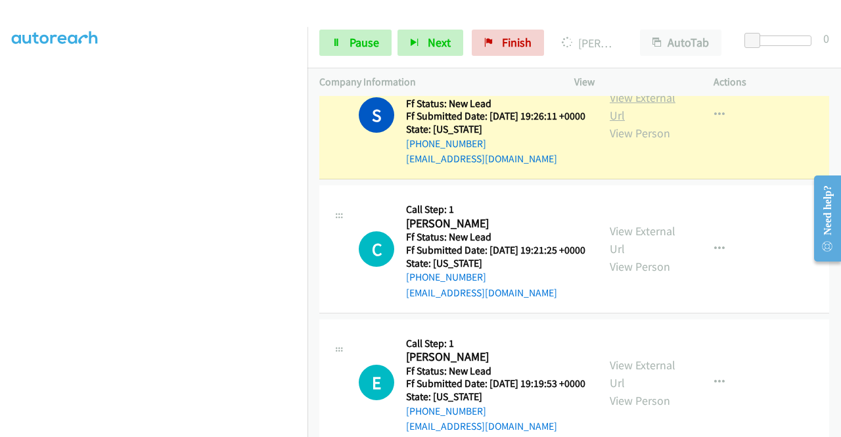
click at [658, 123] on link "View External Url" at bounding box center [643, 106] width 66 height 33
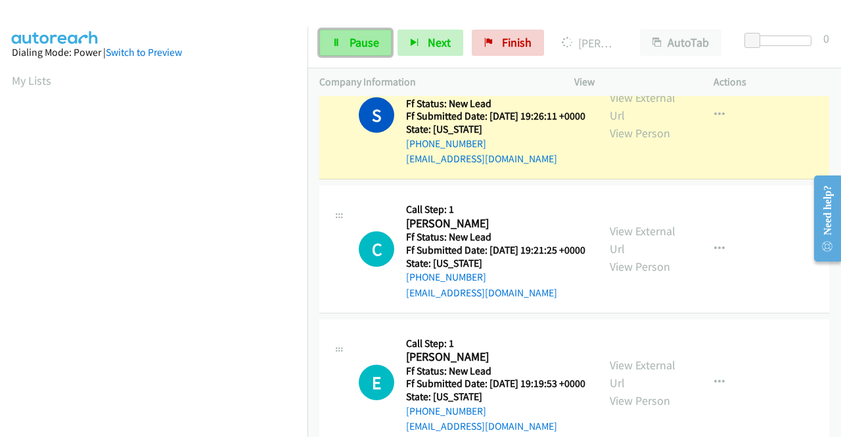
click at [341, 32] on link "Pause" at bounding box center [355, 43] width 72 height 26
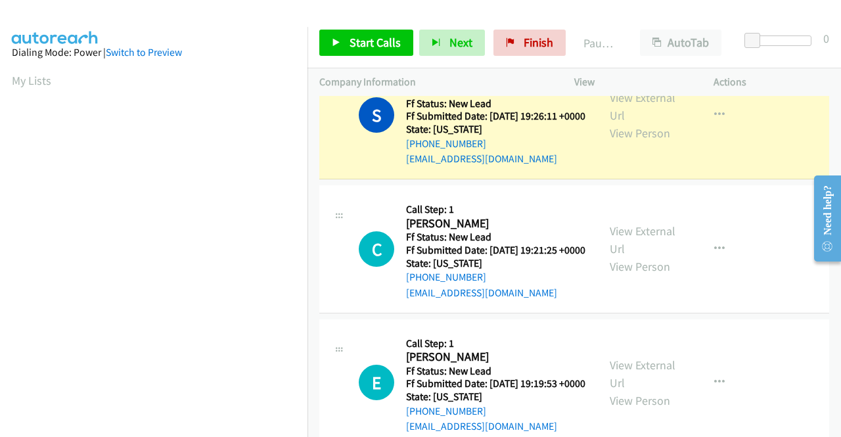
click at [370, 144] on div "S Callback Scheduled Call Step: 1 Sanmira Abdulahi America/New_York Ff Status: …" at bounding box center [574, 116] width 510 height 128
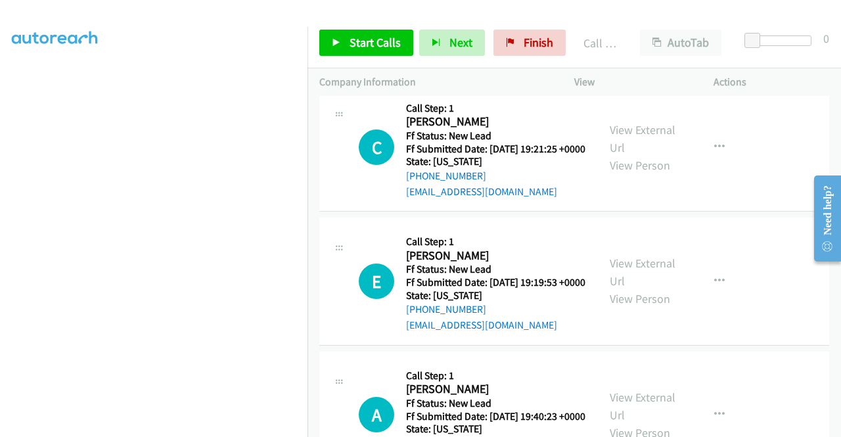
scroll to position [1479, 0]
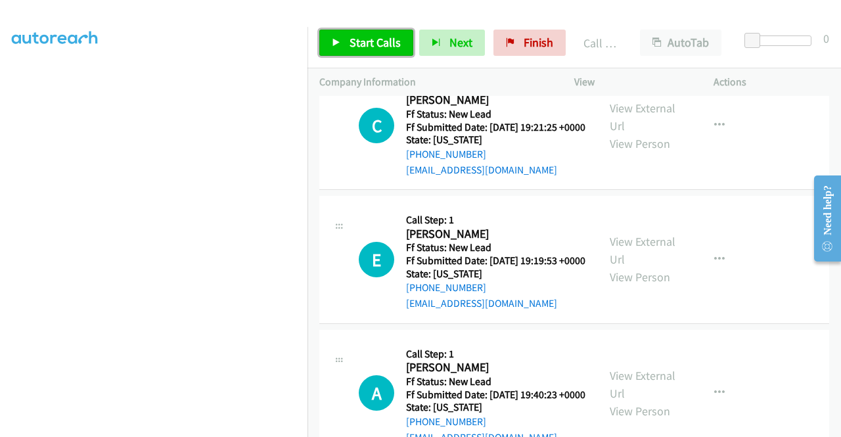
click at [378, 53] on link "Start Calls" at bounding box center [366, 43] width 94 height 26
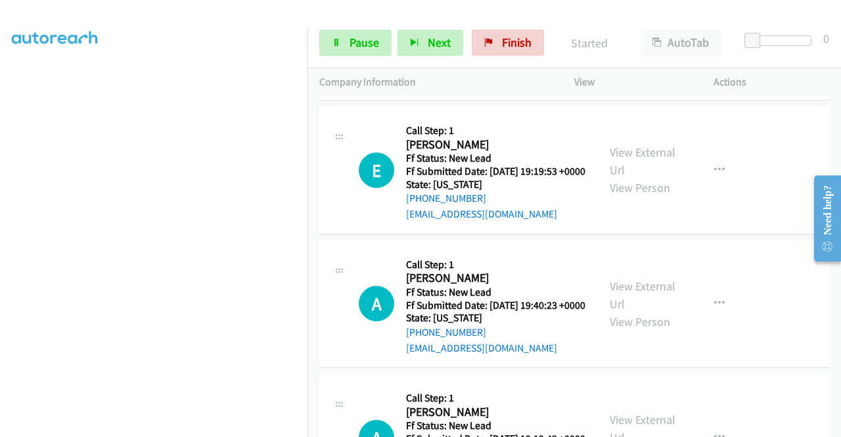
scroll to position [1538, 0]
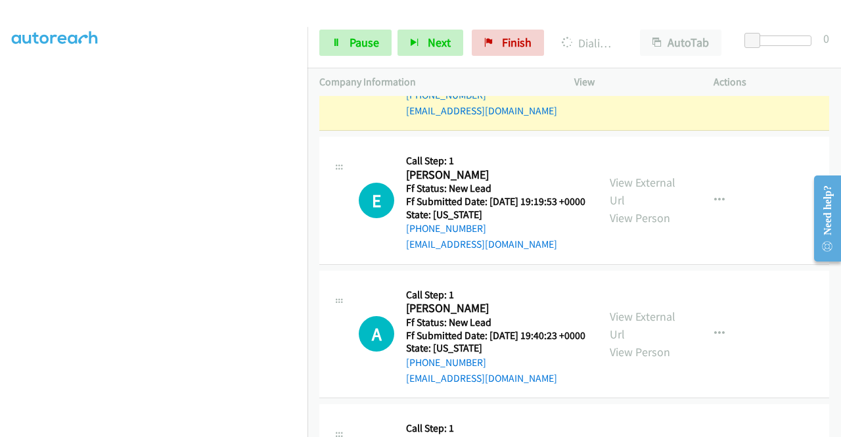
click at [662, 74] on link "View External Url" at bounding box center [643, 57] width 66 height 33
click at [0, 125] on aside "Dialing Mode: Power | Switch to Preview My Lists" at bounding box center [153, 100] width 307 height 727
click at [357, 41] on span "Pause" at bounding box center [364, 42] width 30 height 15
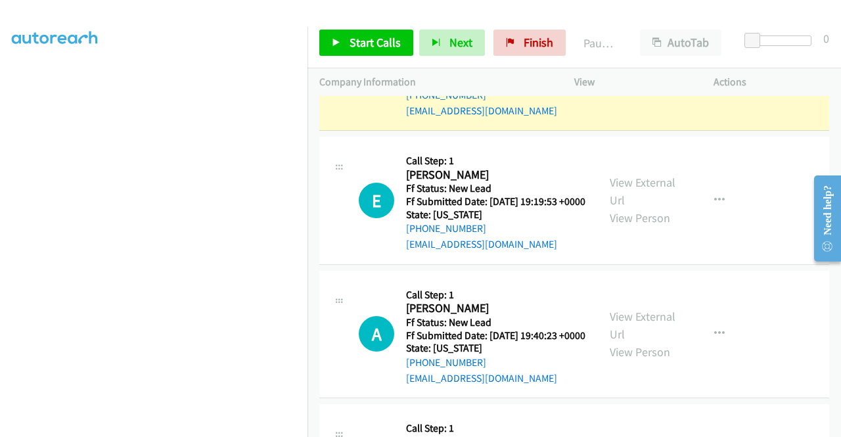
scroll to position [300, 0]
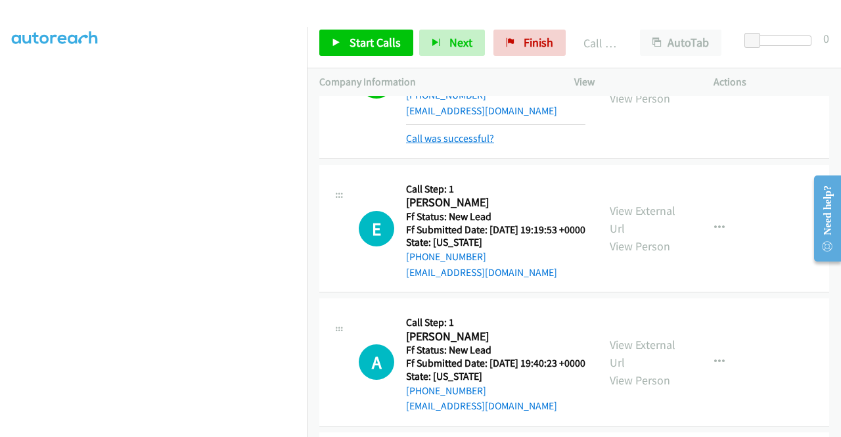
click at [453, 145] on link "Call was successful?" at bounding box center [450, 138] width 88 height 12
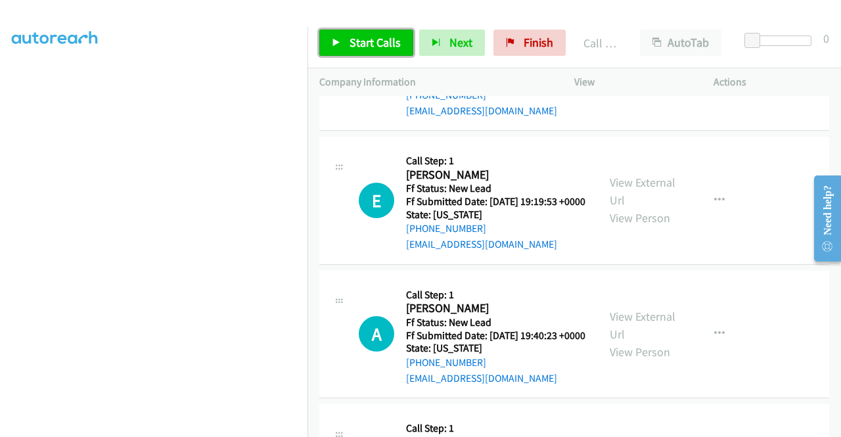
click at [376, 55] on link "Start Calls" at bounding box center [366, 43] width 94 height 26
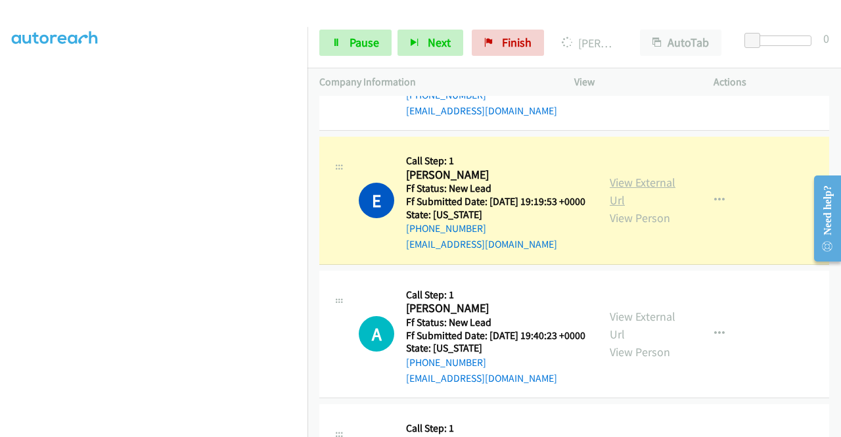
click at [627, 208] on link "View External Url" at bounding box center [643, 191] width 66 height 33
click at [0, 160] on aside "Dialing Mode: Power | Switch to Preview My Lists" at bounding box center [153, 100] width 307 height 727
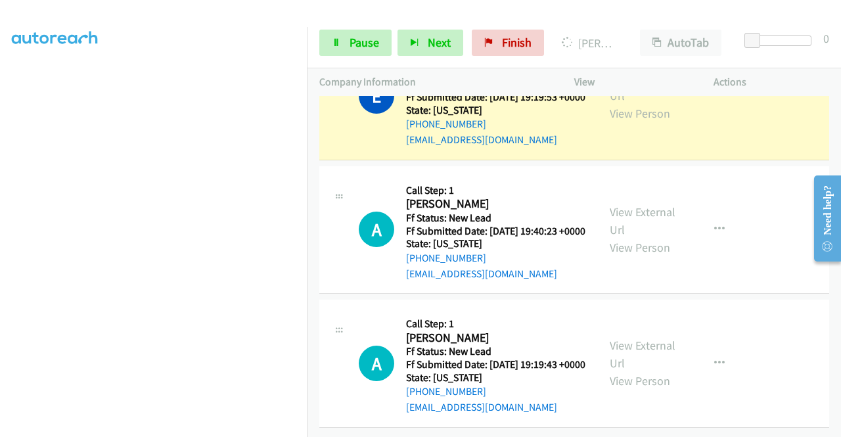
scroll to position [1731, 0]
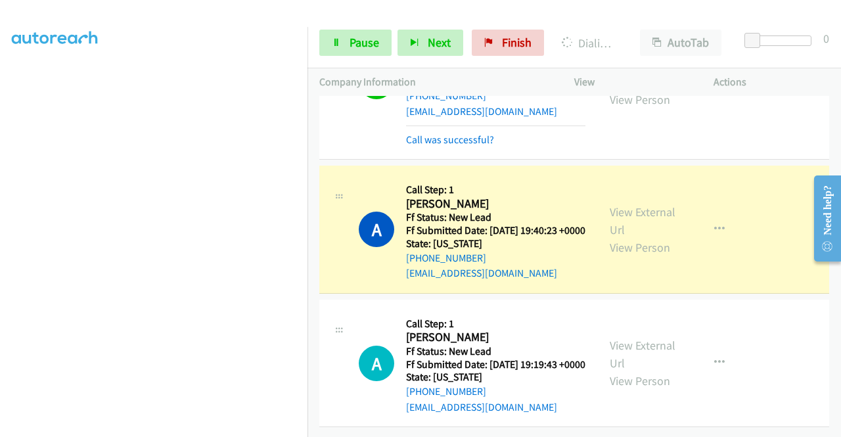
click at [635, 256] on div "View External Url View Person" at bounding box center [644, 229] width 68 height 53
click at [628, 256] on div "View External Url View Person" at bounding box center [644, 229] width 68 height 53
click at [621, 237] on link "View External Url" at bounding box center [643, 220] width 66 height 33
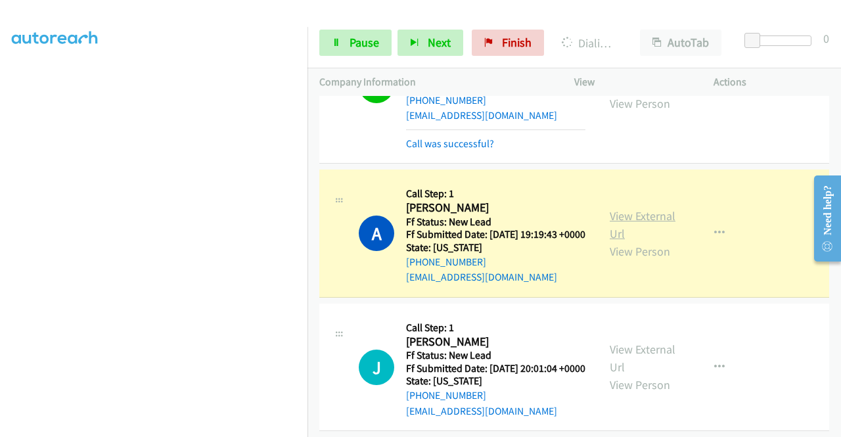
click at [624, 241] on link "View External Url" at bounding box center [643, 224] width 66 height 33
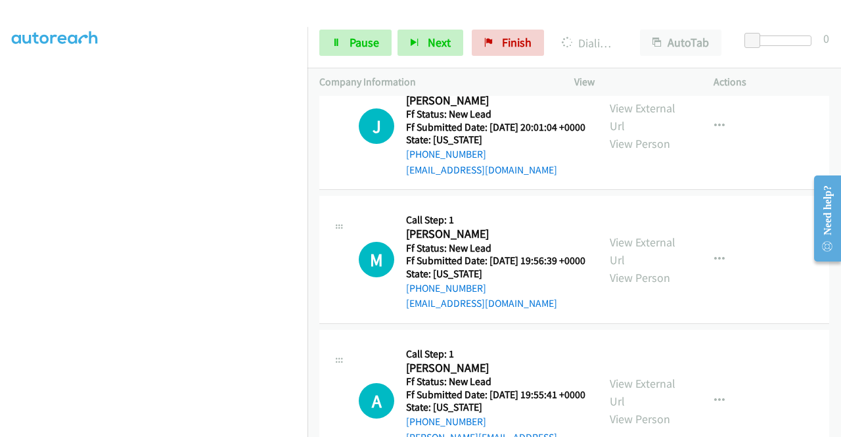
scroll to position [300, 0]
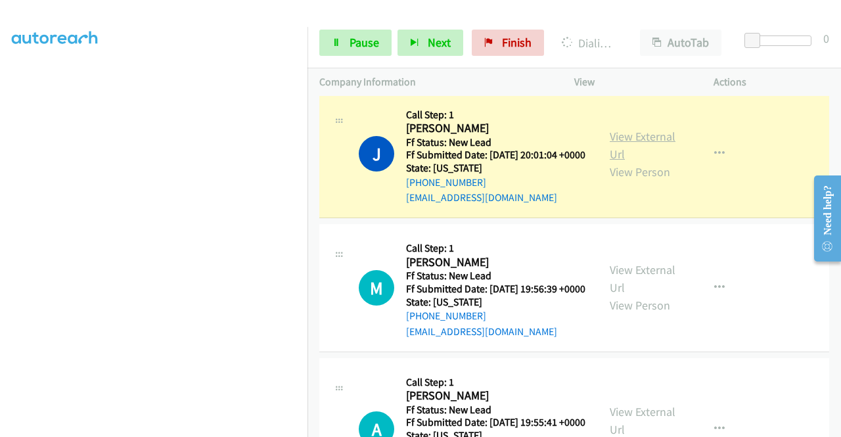
click at [623, 162] on link "View External Url" at bounding box center [643, 145] width 66 height 33
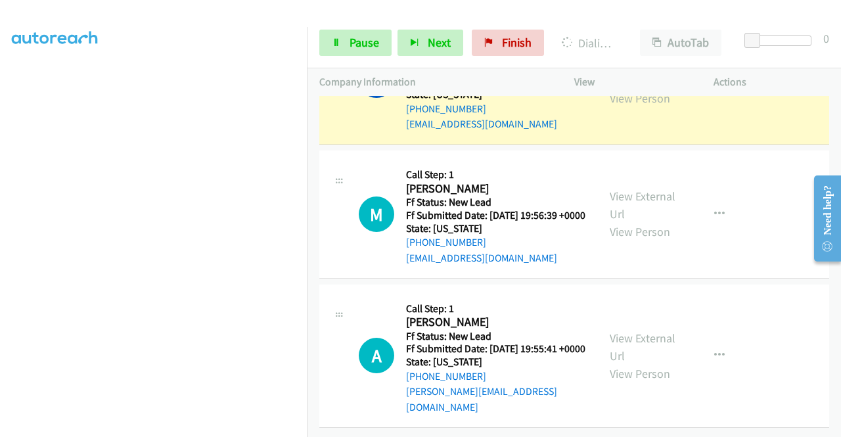
scroll to position [2219, 0]
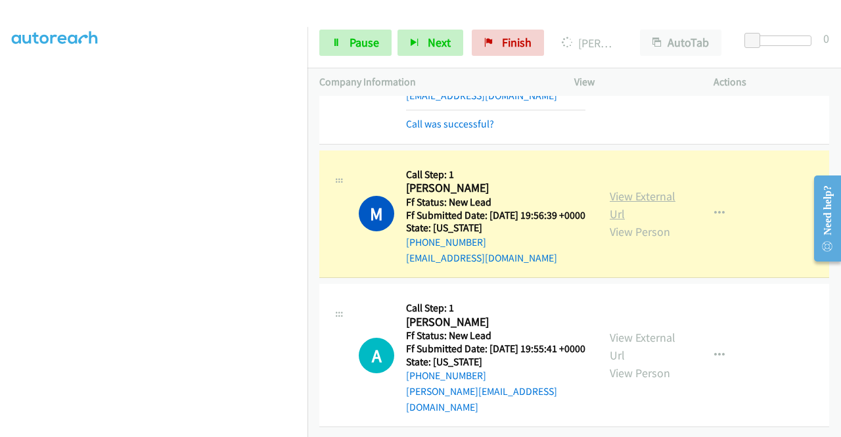
click at [629, 221] on link "View External Url" at bounding box center [643, 205] width 66 height 33
click at [183, 426] on section at bounding box center [154, 125] width 284 height 629
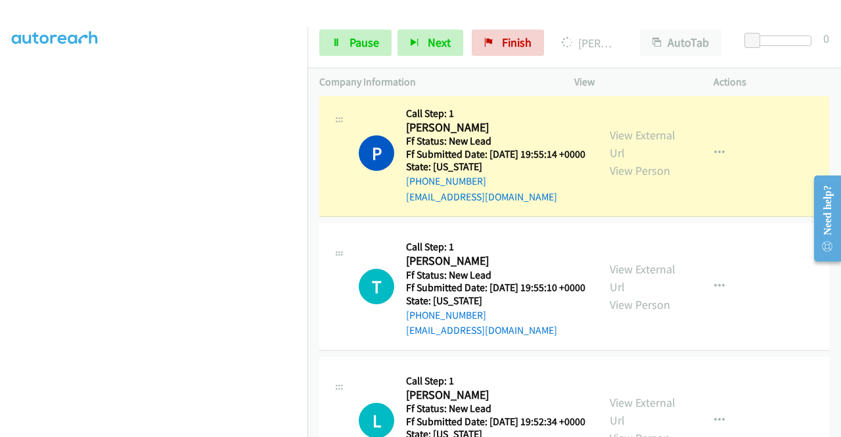
scroll to position [2596, 0]
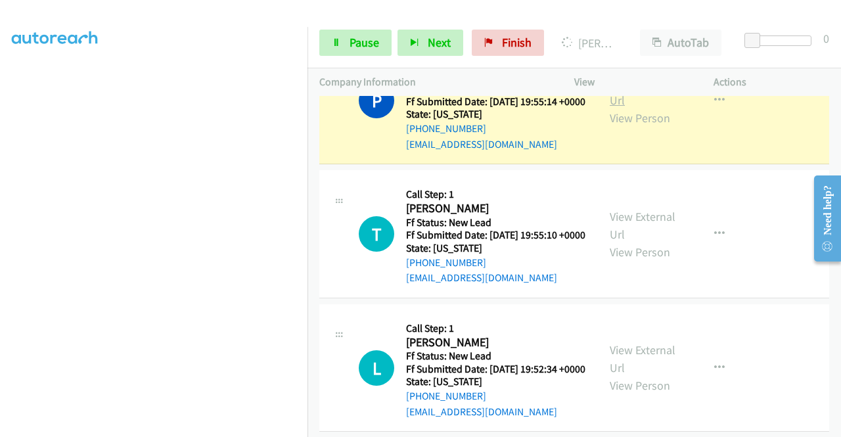
click at [659, 108] on link "View External Url" at bounding box center [643, 91] width 66 height 33
click at [351, 41] on span "Pause" at bounding box center [364, 42] width 30 height 15
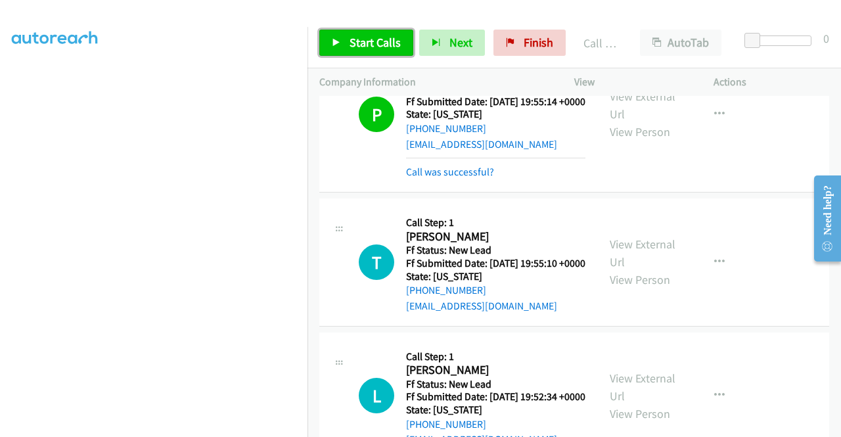
click at [363, 47] on span "Start Calls" at bounding box center [374, 42] width 51 height 15
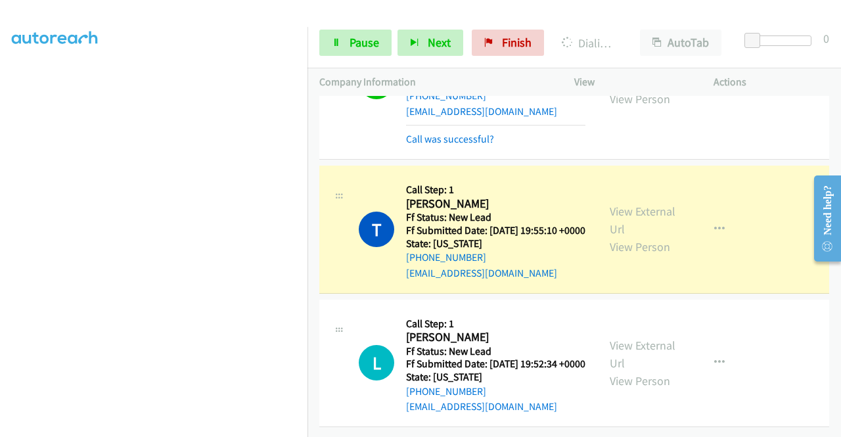
scroll to position [2845, 0]
click at [610, 204] on link "View External Url" at bounding box center [643, 220] width 66 height 33
click at [0, 210] on aside "Dialing Mode: Power | Switch to Preview My Lists" at bounding box center [153, 100] width 307 height 727
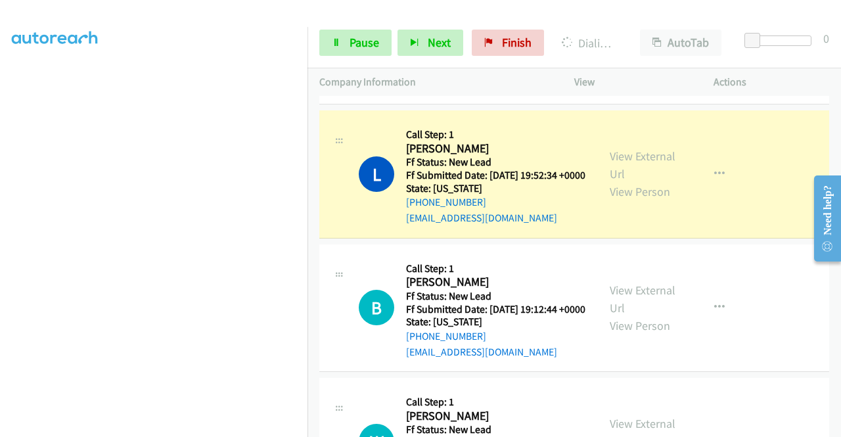
click at [591, 226] on div "L Callback Scheduled Call Step: 1 Leah Smith America/Los_Angeles Ff Status: New…" at bounding box center [458, 174] width 279 height 104
click at [610, 181] on link "View External Url" at bounding box center [643, 164] width 66 height 33
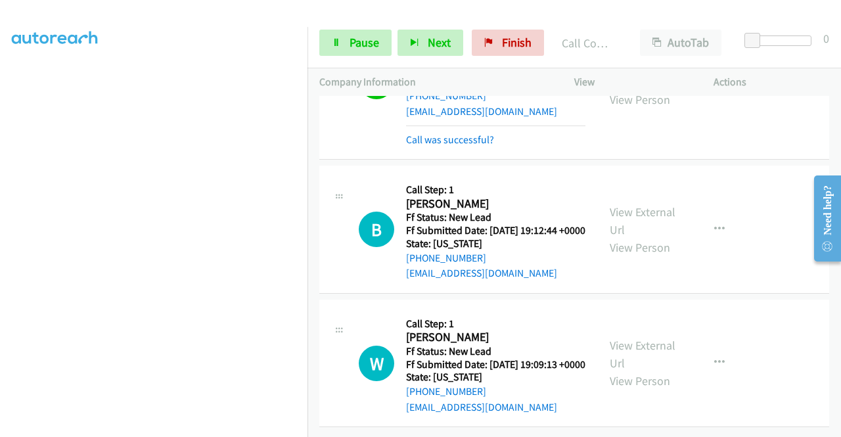
scroll to position [3178, 0]
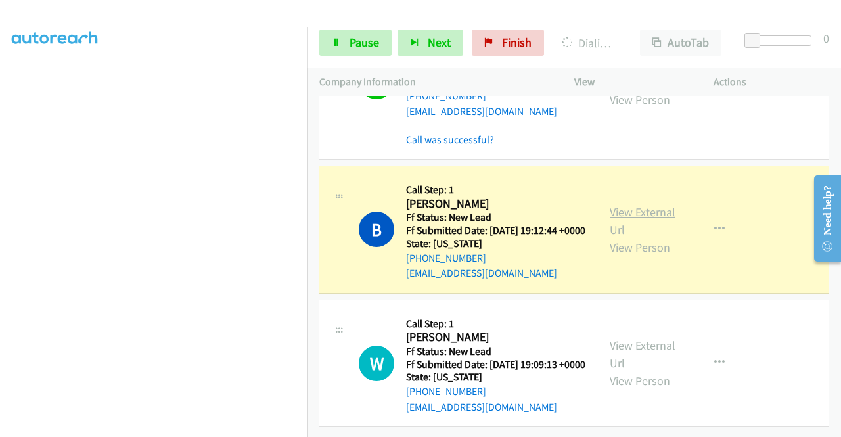
click at [623, 204] on link "View External Url" at bounding box center [643, 220] width 66 height 33
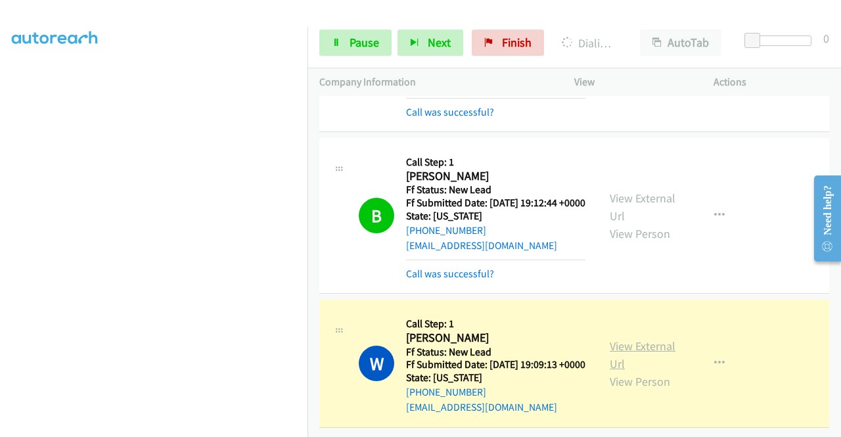
click at [635, 368] on link "View External Url" at bounding box center [643, 354] width 66 height 33
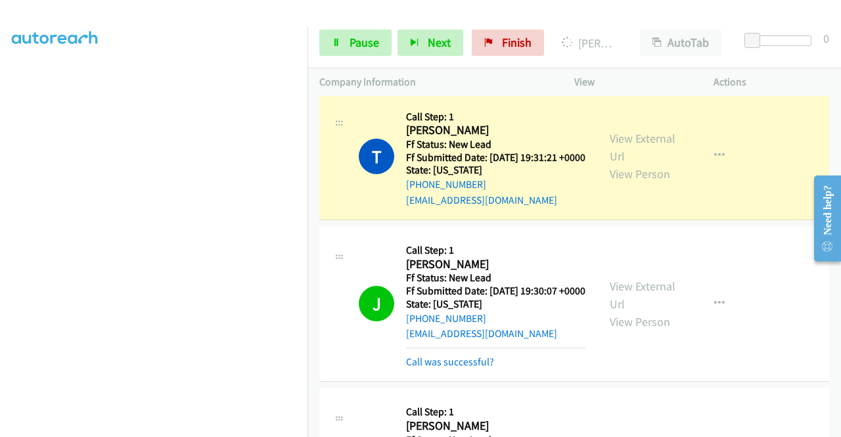
scroll to position [853, 0]
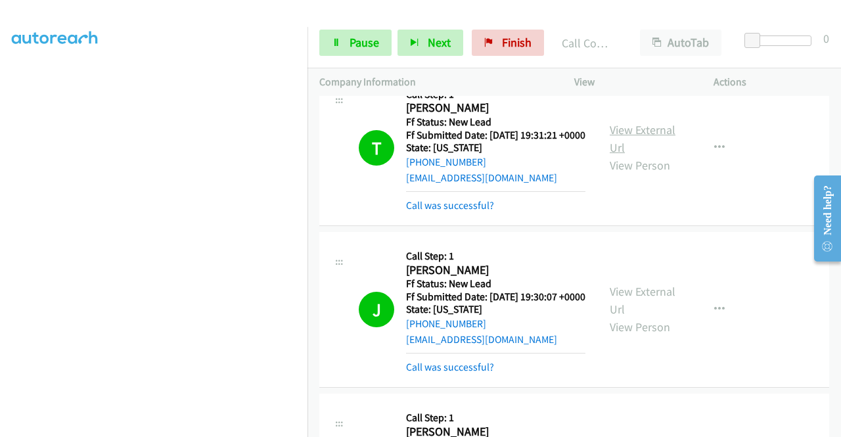
click at [623, 155] on link "View External Url" at bounding box center [643, 138] width 66 height 33
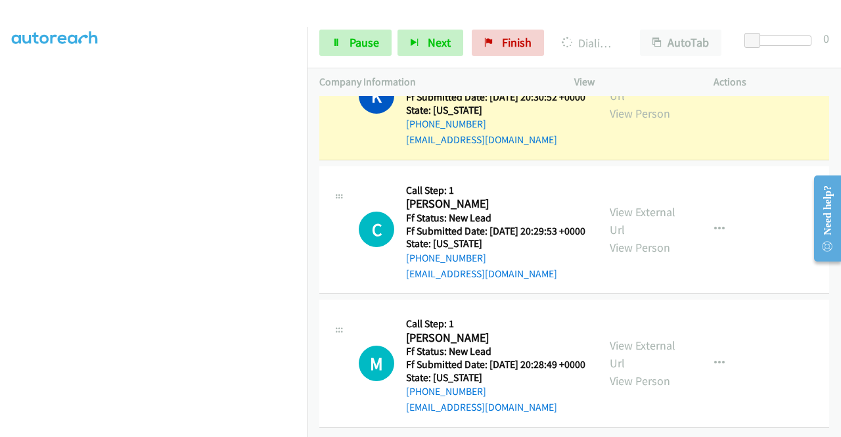
scroll to position [3519, 0]
click at [640, 103] on link "View External Url" at bounding box center [643, 86] width 66 height 33
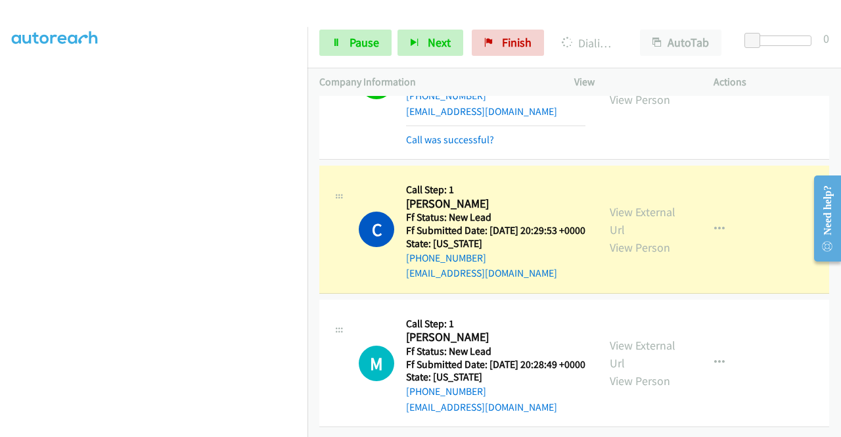
scroll to position [3744, 0]
click at [604, 179] on div "View External Url View Person View External Url Email Schedule/Manage Callback …" at bounding box center [673, 229] width 151 height 104
click at [615, 204] on link "View External Url" at bounding box center [643, 220] width 66 height 33
click at [353, 41] on span "Pause" at bounding box center [364, 42] width 30 height 15
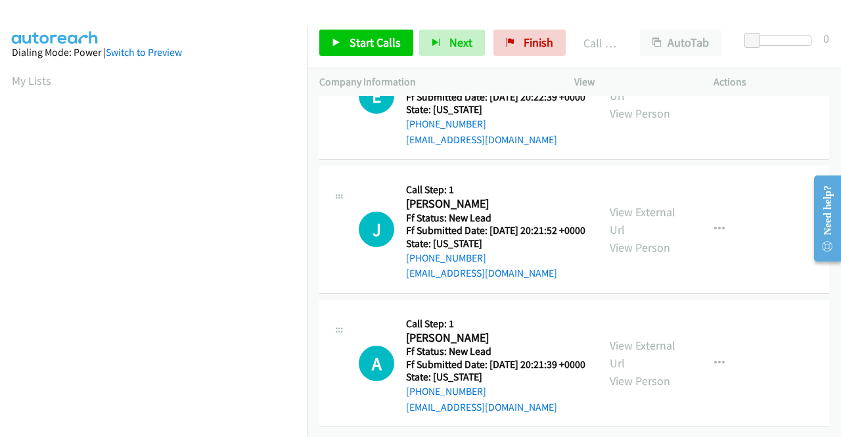
scroll to position [3946, 0]
click at [378, 41] on span "Start Calls" at bounding box center [374, 42] width 51 height 15
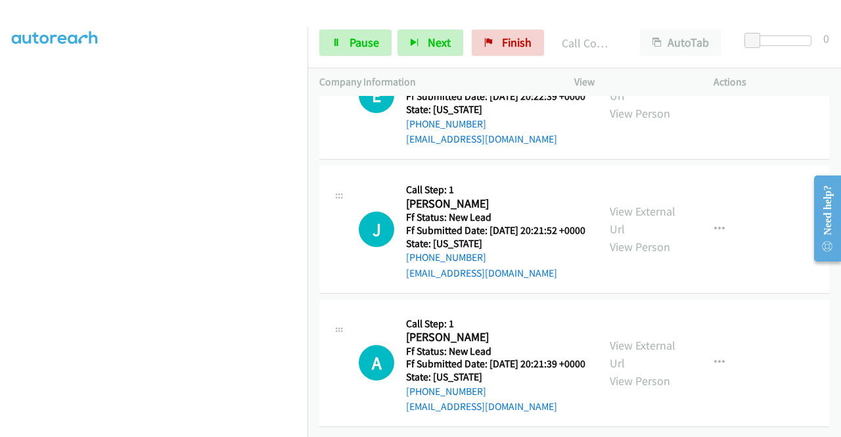
scroll to position [4121, 0]
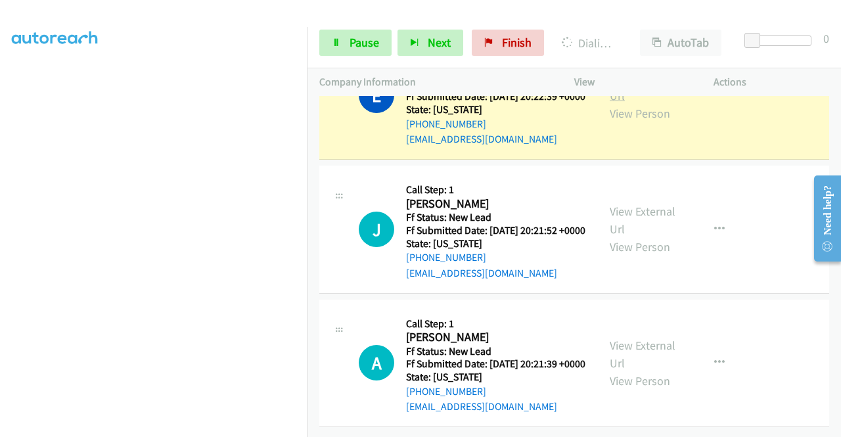
click at [616, 103] on link "View External Url" at bounding box center [643, 86] width 66 height 33
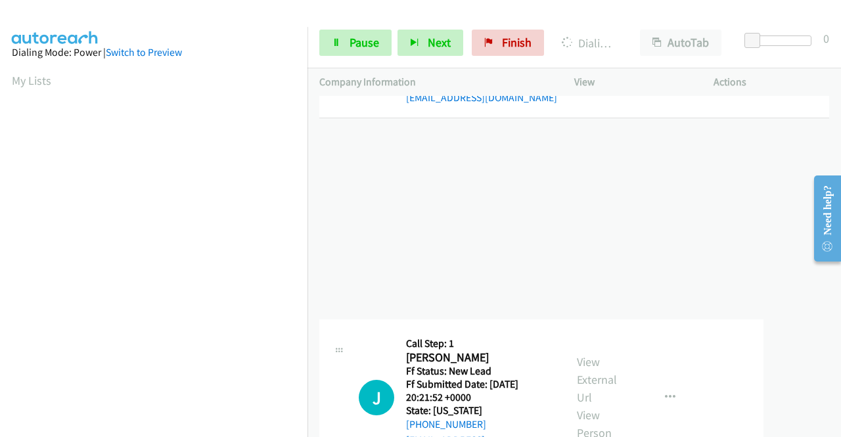
drag, startPoint x: 314, startPoint y: 249, endPoint x: 329, endPoint y: 318, distance: 70.6
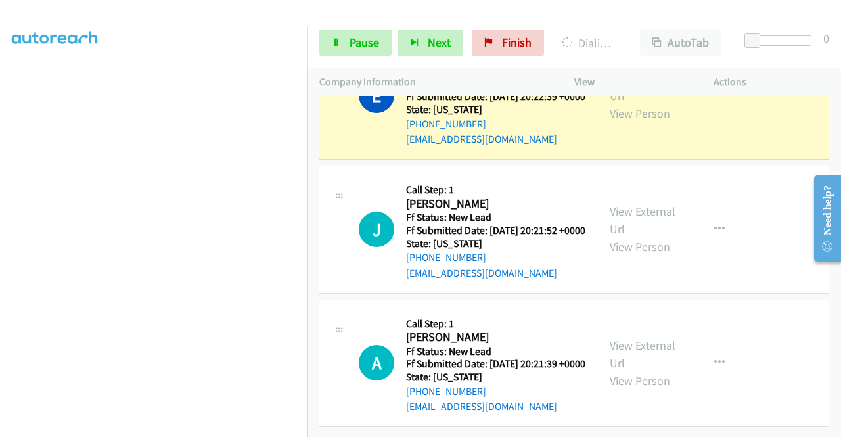
scroll to position [0, 0]
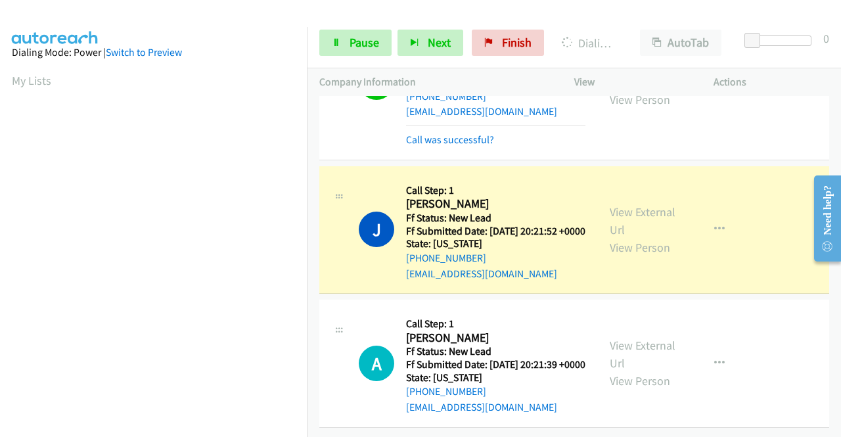
click at [632, 256] on div "View External Url View Person" at bounding box center [644, 229] width 68 height 53
click at [618, 237] on link "View External Url" at bounding box center [643, 220] width 66 height 33
click at [323, 28] on div "Start Calls Pause Next Finish Dialing Jay Tanner AutoTab AutoTab 0" at bounding box center [573, 43] width 533 height 51
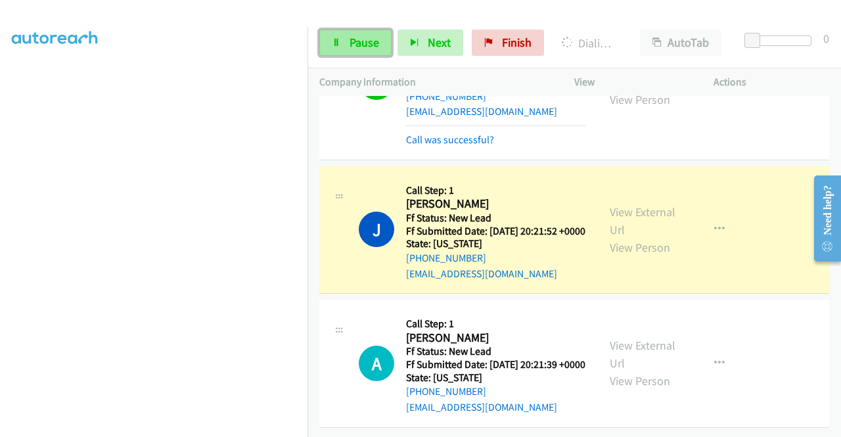
click at [321, 45] on link "Pause" at bounding box center [355, 43] width 72 height 26
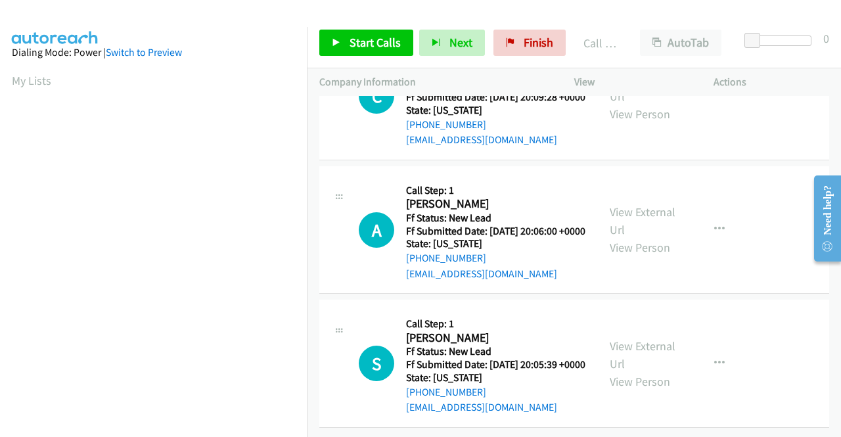
scroll to position [4530, 0]
click at [349, 49] on span "Start Calls" at bounding box center [374, 42] width 51 height 15
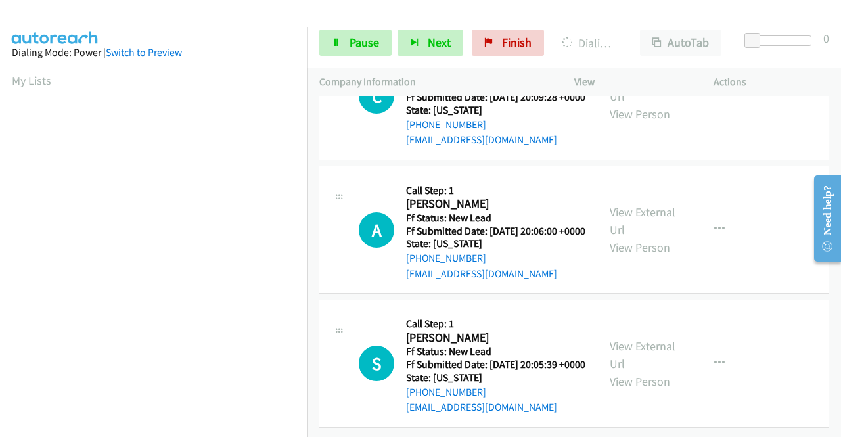
scroll to position [4451, 0]
click at [0, 169] on aside "Dialing Mode: Power | Switch to Preview My Lists" at bounding box center [153, 390] width 307 height 727
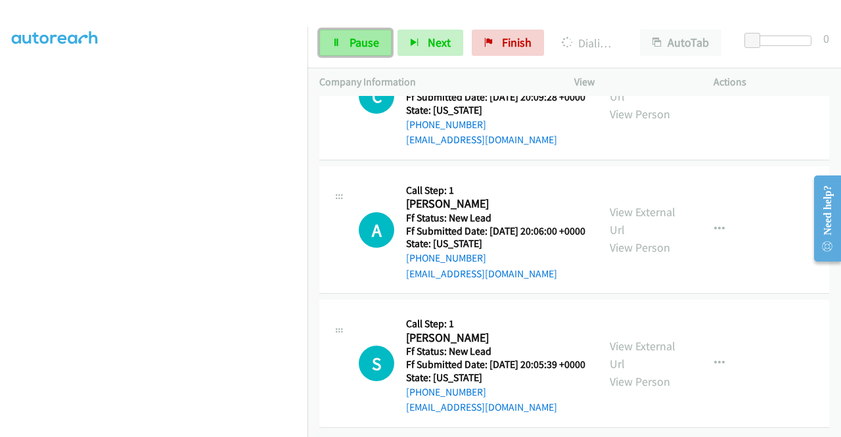
click at [339, 55] on link "Pause" at bounding box center [355, 43] width 72 height 26
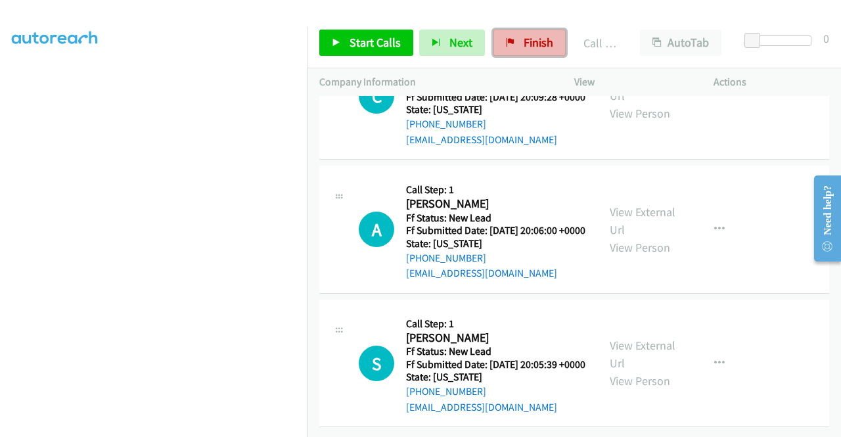
click at [513, 48] on link "Finish" at bounding box center [529, 43] width 72 height 26
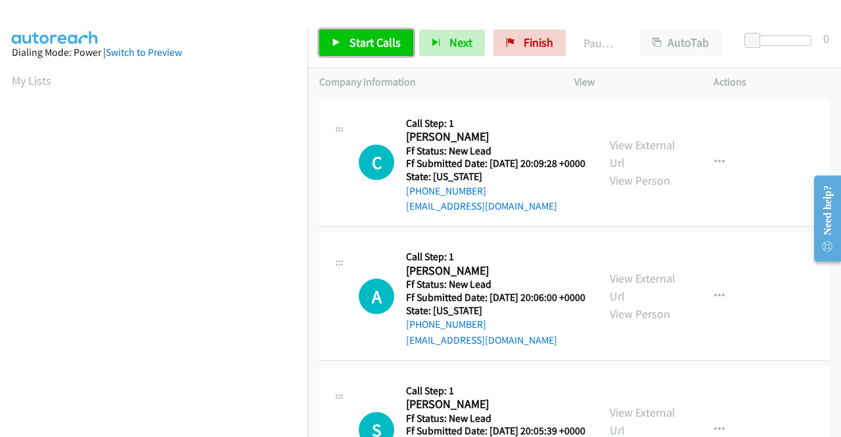
click at [373, 50] on link "Start Calls" at bounding box center [366, 43] width 94 height 26
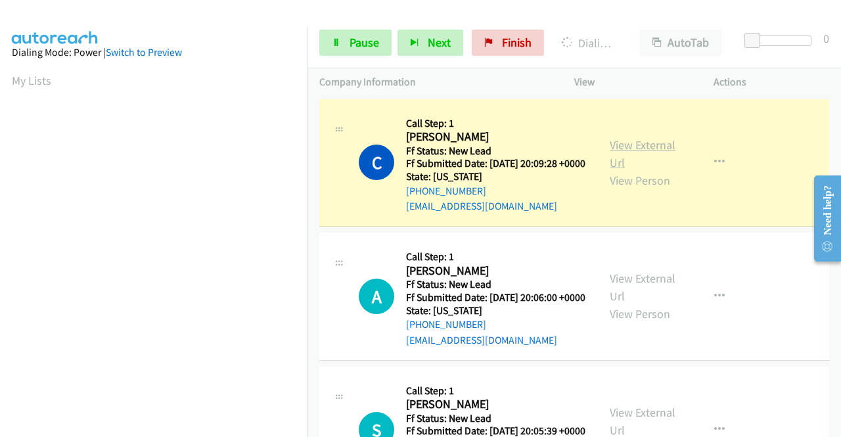
click at [636, 150] on link "View External Url" at bounding box center [643, 153] width 66 height 33
click at [0, 233] on aside "Dialing Mode: Power | Switch to Preview My Lists" at bounding box center [153, 100] width 307 height 727
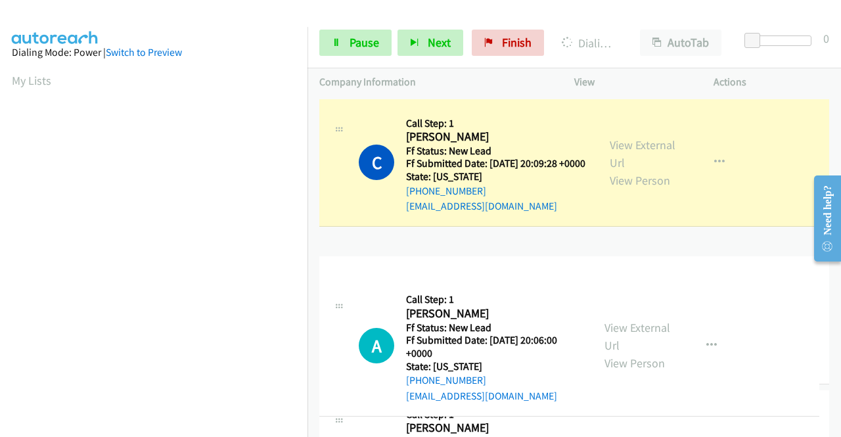
drag, startPoint x: 308, startPoint y: 249, endPoint x: 305, endPoint y: 280, distance: 31.0
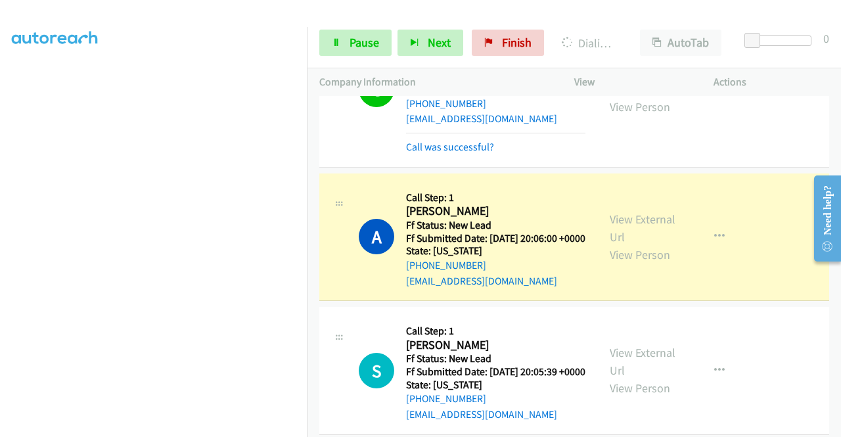
scroll to position [131, 0]
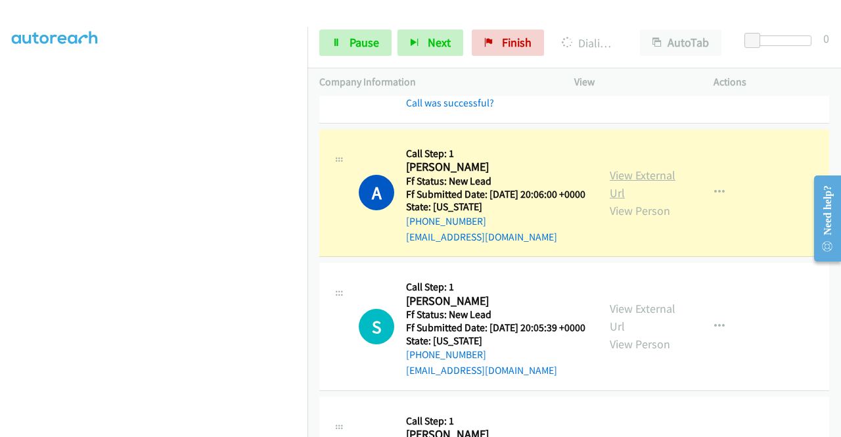
click at [636, 198] on link "View External Url" at bounding box center [643, 183] width 66 height 33
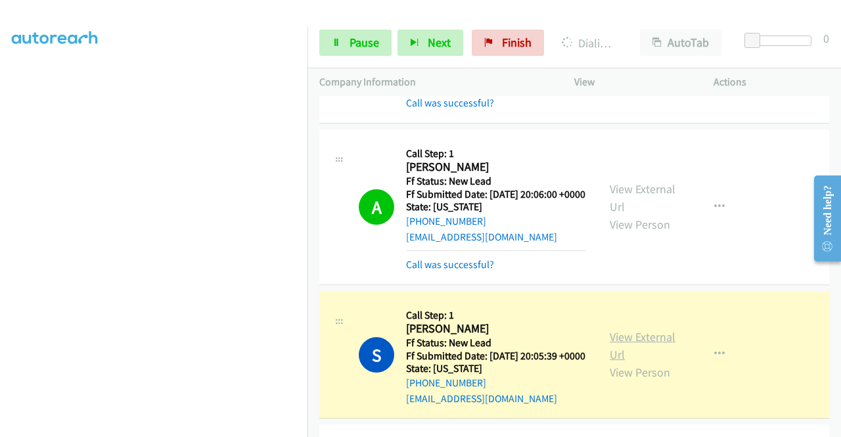
click at [617, 362] on link "View External Url" at bounding box center [643, 345] width 66 height 33
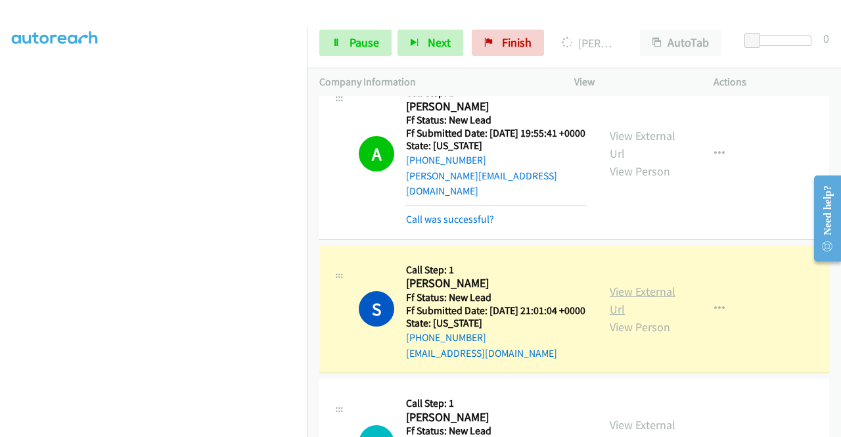
click at [627, 317] on link "View External Url" at bounding box center [643, 300] width 66 height 33
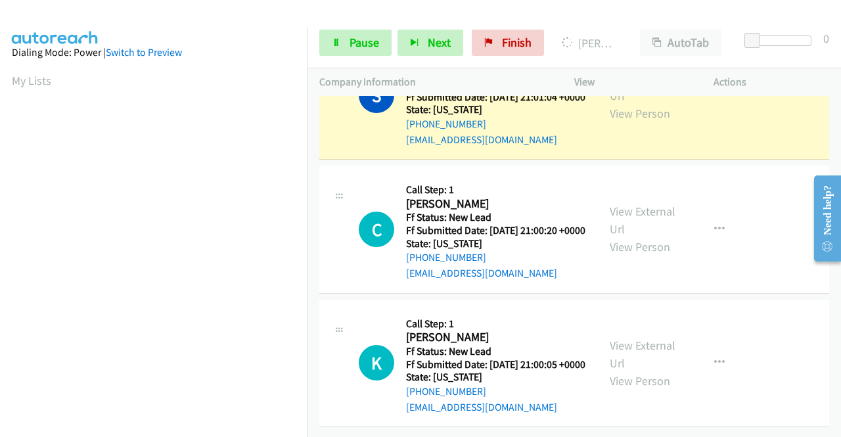
scroll to position [811, 0]
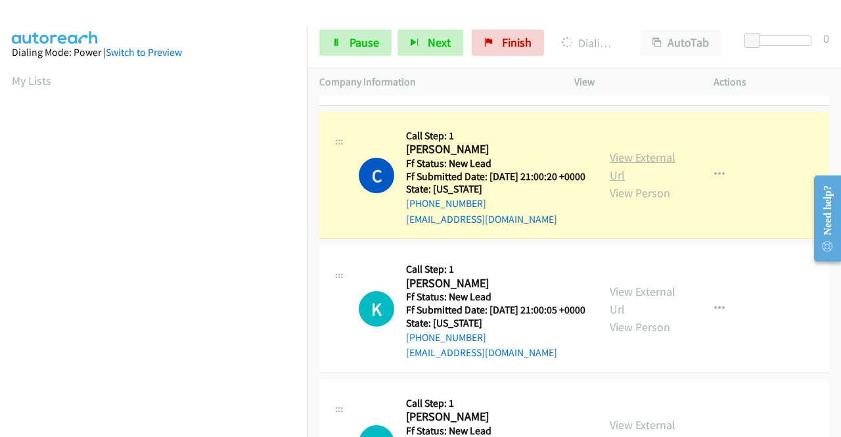
click at [614, 183] on link "View External Url" at bounding box center [643, 166] width 66 height 33
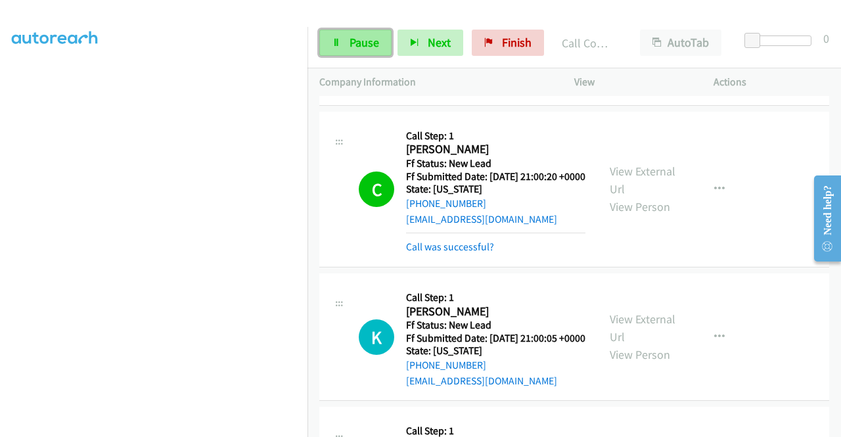
click at [323, 36] on link "Pause" at bounding box center [355, 43] width 72 height 26
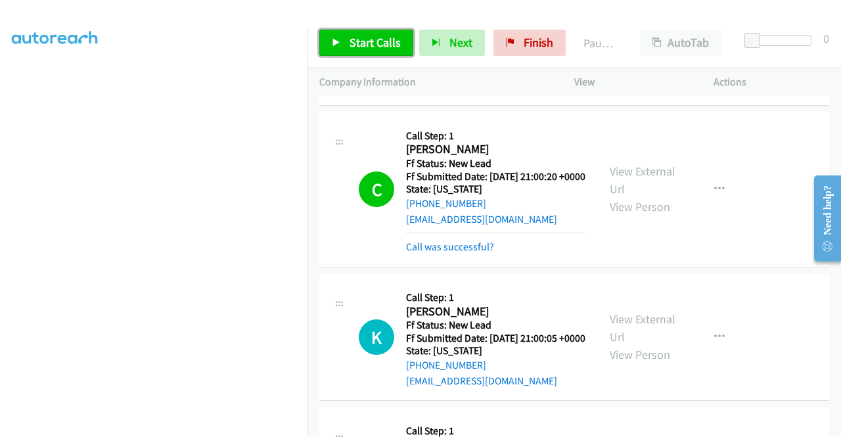
click at [323, 36] on link "Start Calls" at bounding box center [366, 43] width 94 height 26
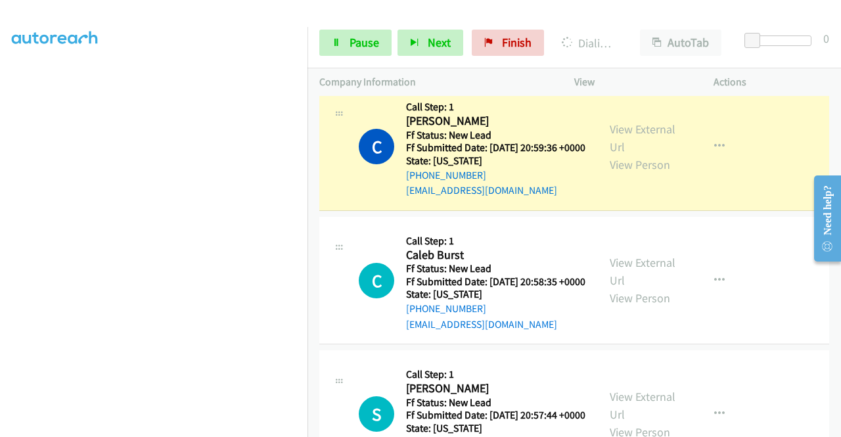
scroll to position [1171, 0]
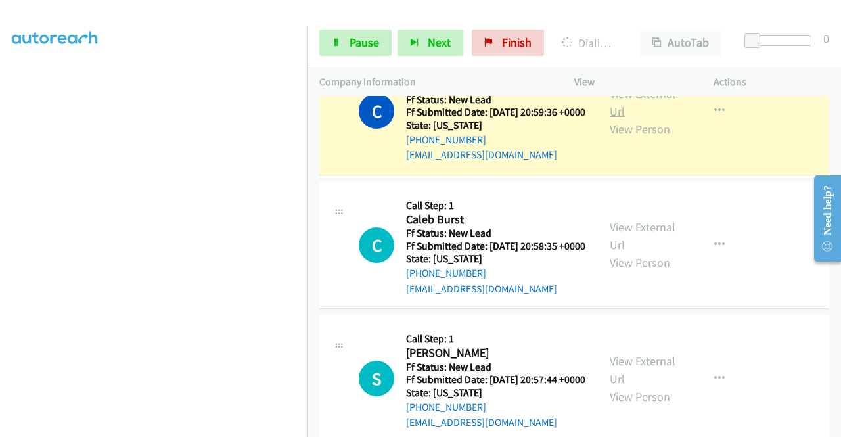
click at [652, 119] on link "View External Url" at bounding box center [643, 102] width 66 height 33
click at [346, 35] on link "Pause" at bounding box center [355, 43] width 72 height 26
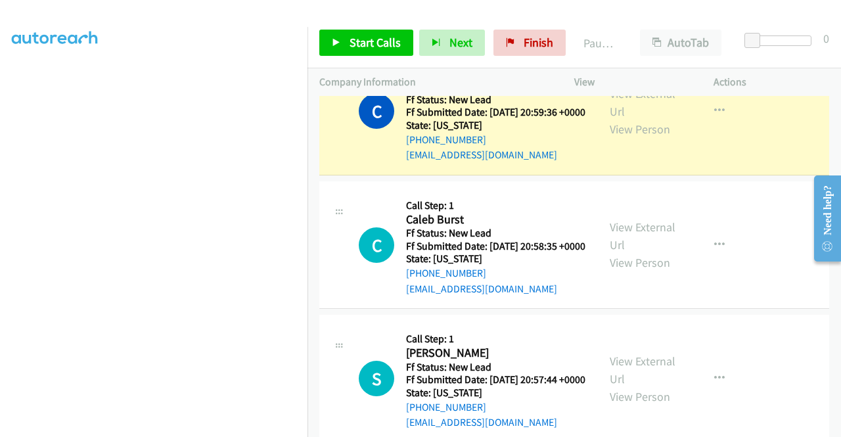
scroll to position [244, 0]
click at [0, 212] on aside "Dialing Mode: Power | Switch to Preview My Lists" at bounding box center [153, 146] width 307 height 727
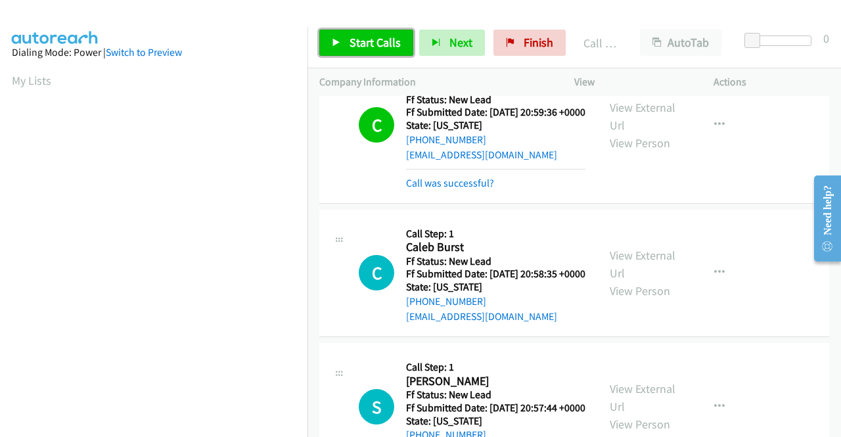
click at [346, 51] on link "Start Calls" at bounding box center [366, 43] width 94 height 26
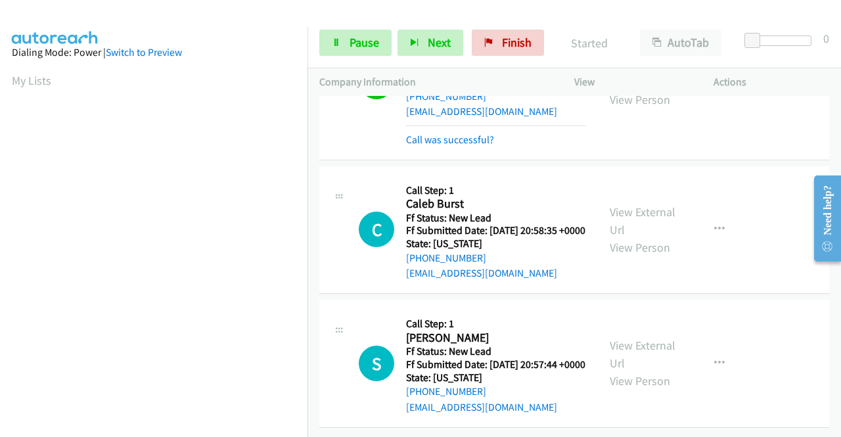
scroll to position [1333, 0]
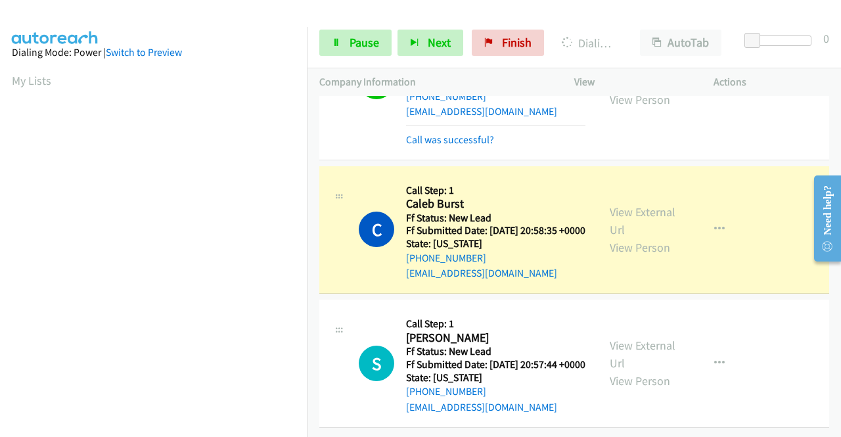
click at [636, 178] on div "View External Url View Person View External Url Email Schedule/Manage Callback …" at bounding box center [673, 230] width 151 height 104
click at [632, 204] on link "View External Url" at bounding box center [643, 220] width 66 height 33
drag, startPoint x: 0, startPoint y: 162, endPoint x: 23, endPoint y: 153, distance: 24.5
click at [0, 162] on aside "Dialing Mode: Power | Switch to Preview My Lists" at bounding box center [153, 390] width 307 height 727
click at [639, 204] on link "View External Url" at bounding box center [643, 220] width 66 height 33
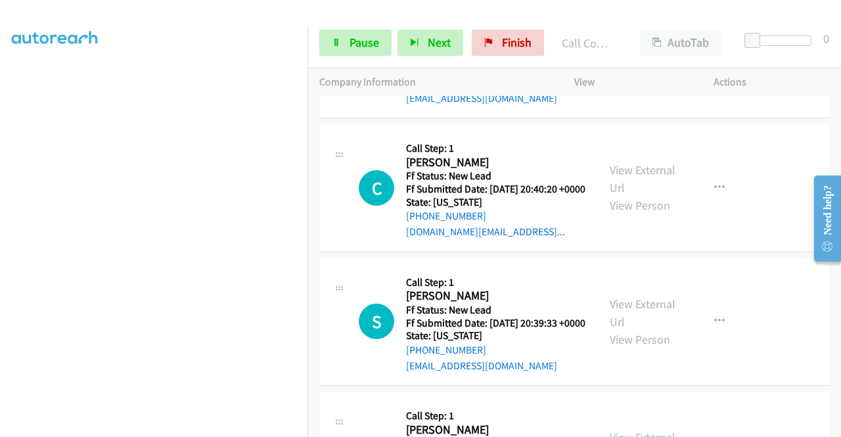
scroll to position [1536, 0]
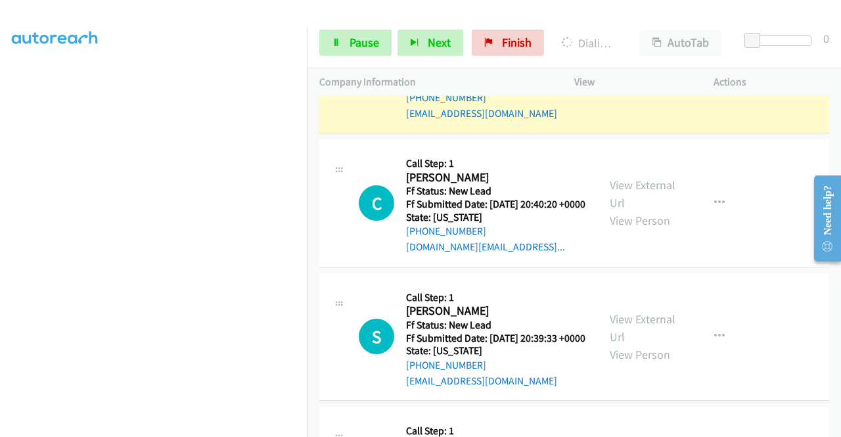
click at [619, 77] on link "View External Url" at bounding box center [643, 60] width 66 height 33
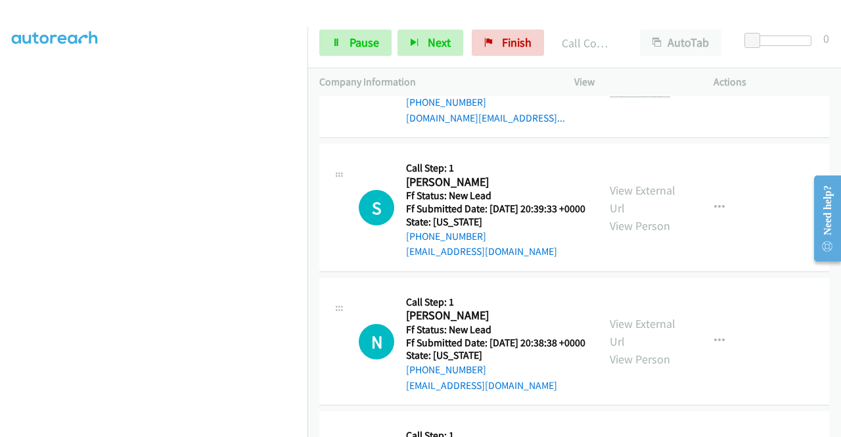
scroll to position [1693, 0]
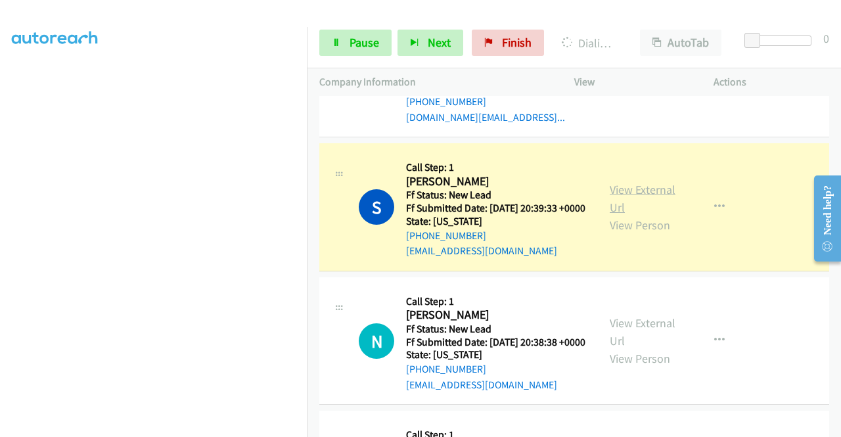
click at [631, 215] on link "View External Url" at bounding box center [643, 198] width 66 height 33
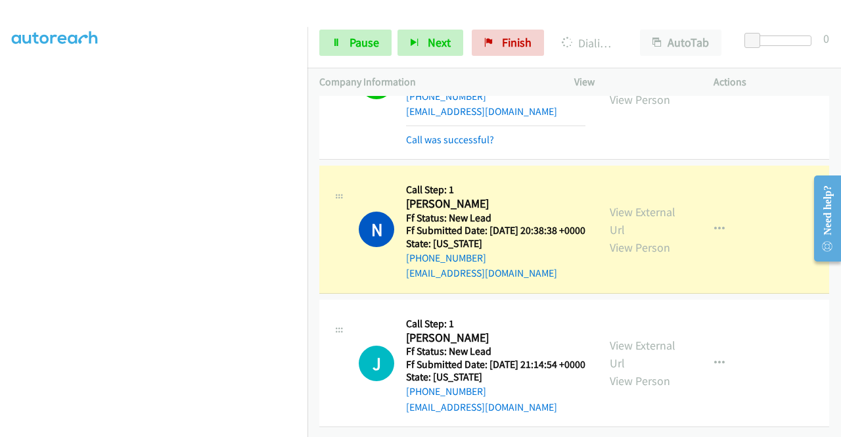
scroll to position [2002, 0]
click at [600, 194] on div "View External Url View Person View External Url Email Schedule/Manage Callback …" at bounding box center [673, 229] width 151 height 104
click at [619, 204] on link "View External Url" at bounding box center [643, 220] width 66 height 33
click at [353, 32] on link "Pause" at bounding box center [355, 43] width 72 height 26
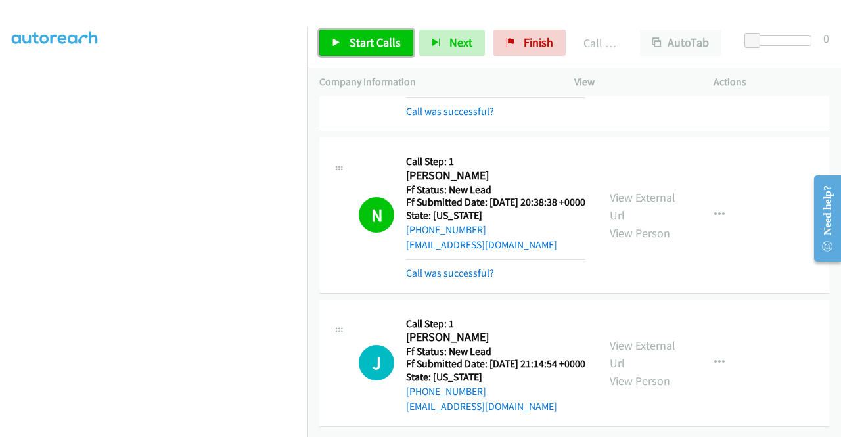
click at [341, 33] on link "Start Calls" at bounding box center [366, 43] width 94 height 26
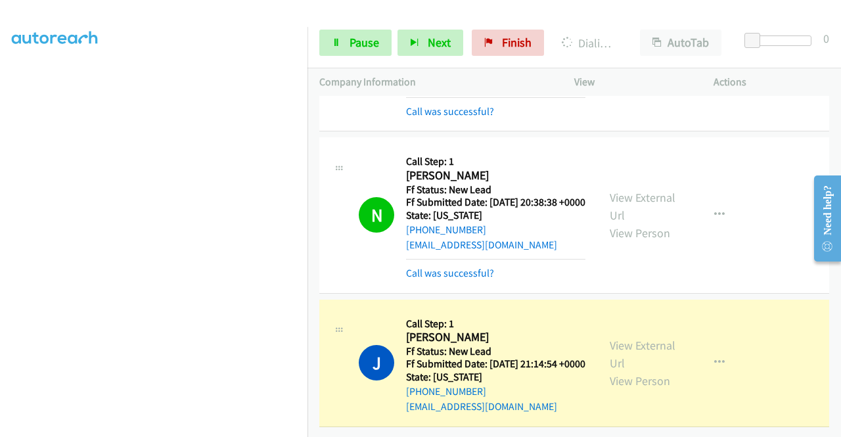
scroll to position [2030, 0]
click at [627, 338] on link "View External Url" at bounding box center [643, 354] width 66 height 33
click at [0, 236] on aside "Dialing Mode: Power | Switch to Preview My Lists" at bounding box center [153, 100] width 307 height 727
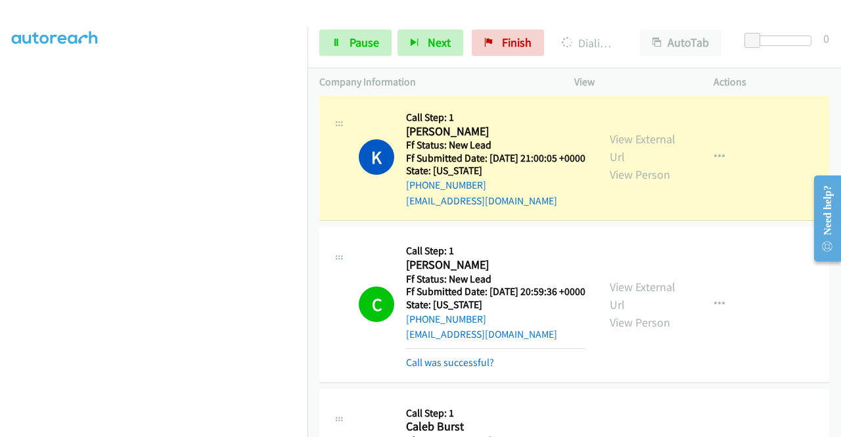
scroll to position [1003, 0]
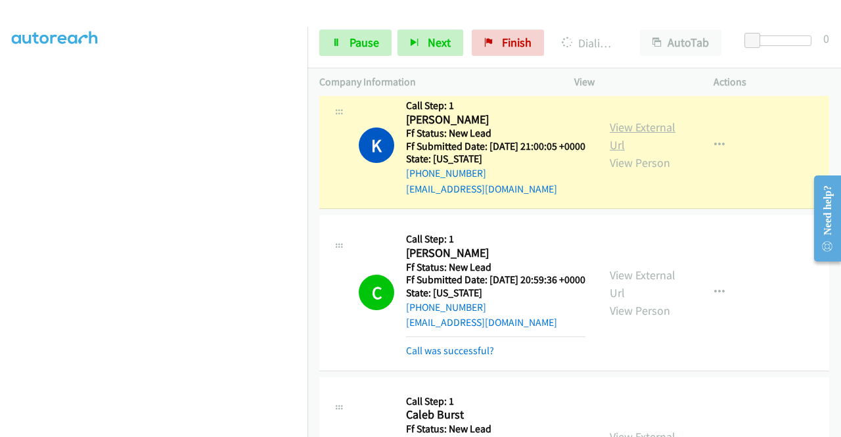
click at [617, 152] on link "View External Url" at bounding box center [643, 136] width 66 height 33
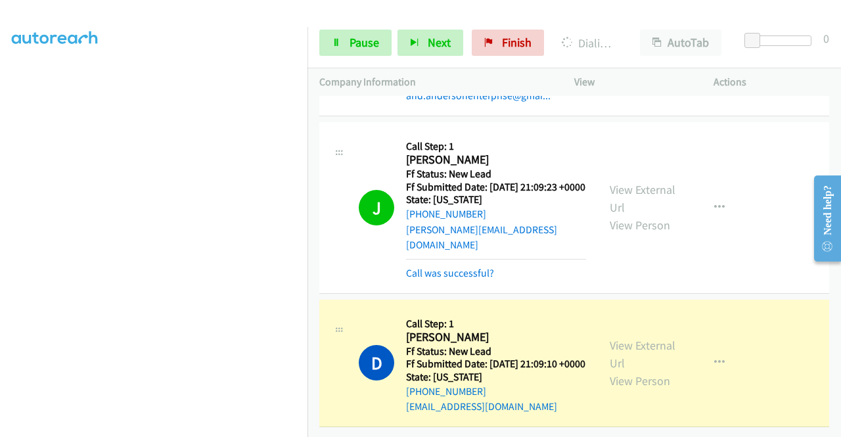
scroll to position [2553, 0]
click at [657, 338] on link "View External Url" at bounding box center [643, 354] width 66 height 33
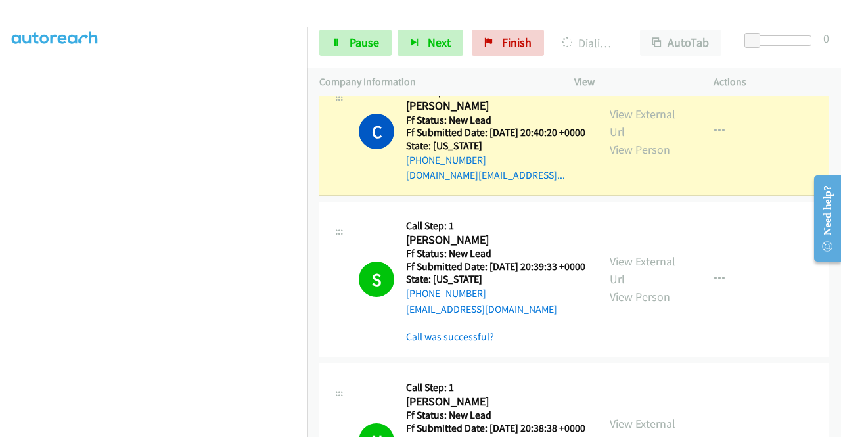
scroll to position [1672, 0]
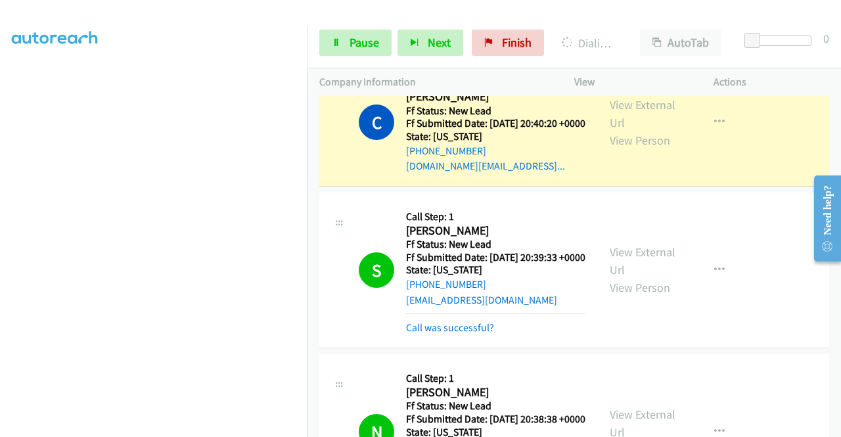
click at [639, 174] on div "View External Url View Person View External Url Email Schedule/Manage Callback …" at bounding box center [673, 122] width 151 height 104
click at [635, 130] on link "View External Url" at bounding box center [643, 113] width 66 height 33
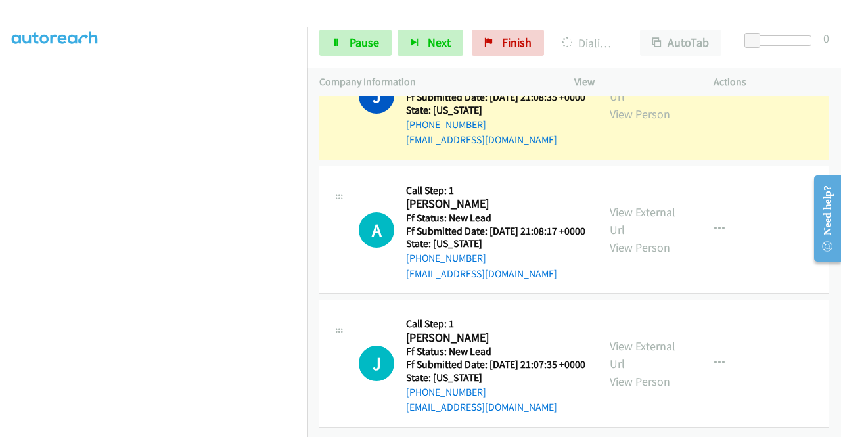
scroll to position [2855, 0]
click at [656, 123] on div "View External Url View Person" at bounding box center [644, 96] width 68 height 53
click at [649, 104] on link "View External Url" at bounding box center [643, 87] width 66 height 33
click at [330, 43] on link "Pause" at bounding box center [355, 43] width 72 height 26
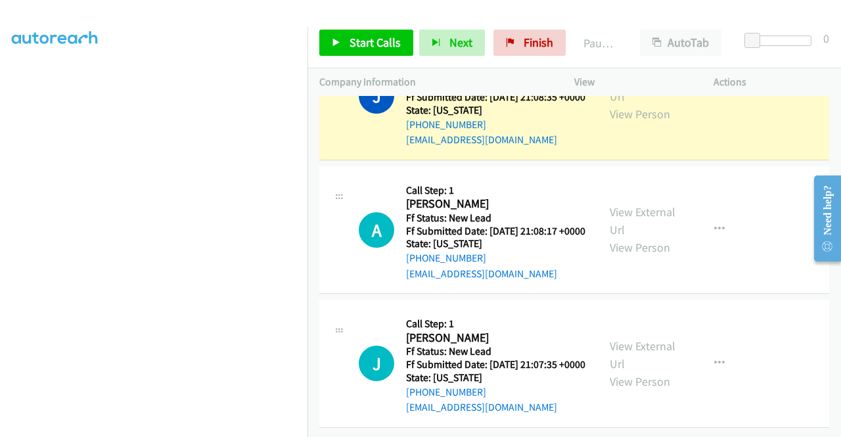
scroll to position [244, 0]
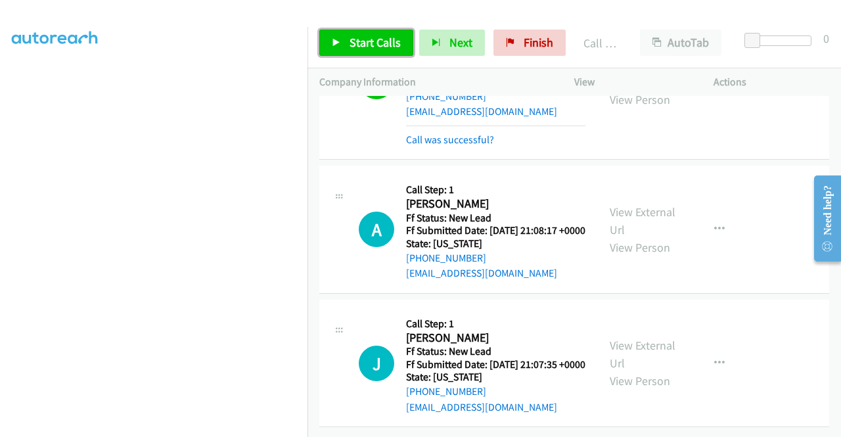
click at [393, 45] on span "Start Calls" at bounding box center [374, 42] width 51 height 15
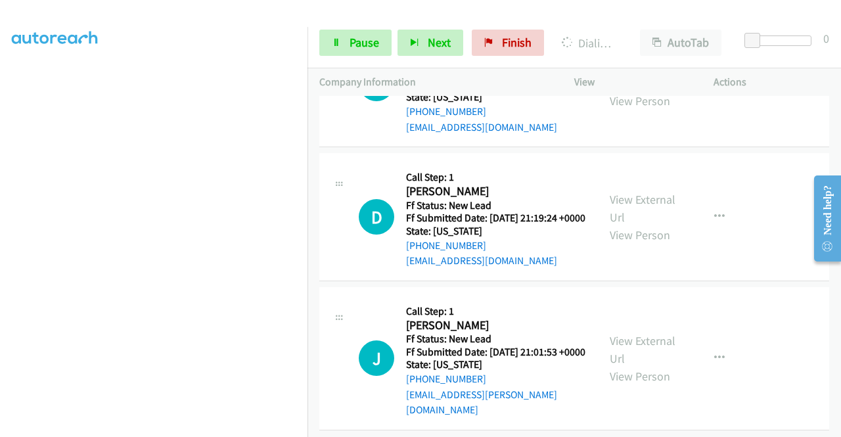
scroll to position [3142, 0]
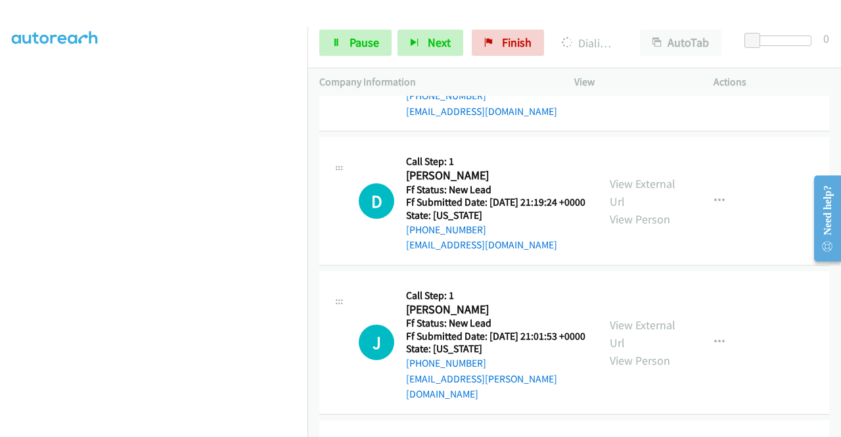
scroll to position [300, 0]
click at [346, 43] on link "Pause" at bounding box center [355, 43] width 72 height 26
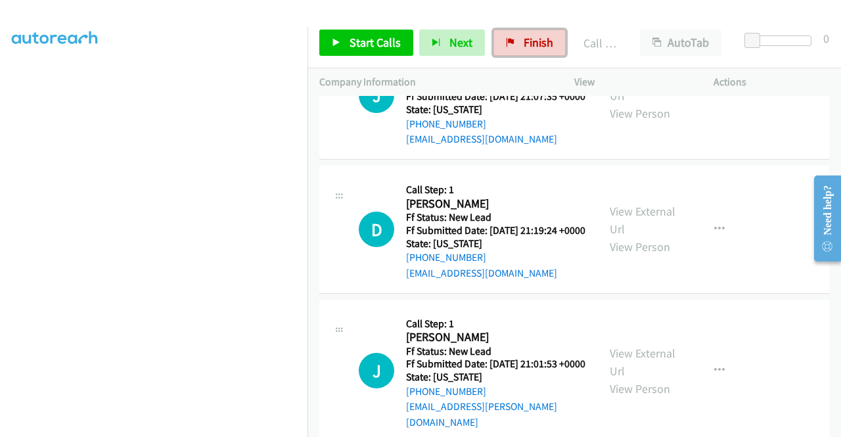
drag, startPoint x: 524, startPoint y: 45, endPoint x: 523, endPoint y: 62, distance: 17.1
click at [524, 45] on span "Finish" at bounding box center [539, 42] width 30 height 15
click at [368, 49] on span "Start Calls" at bounding box center [374, 42] width 51 height 15
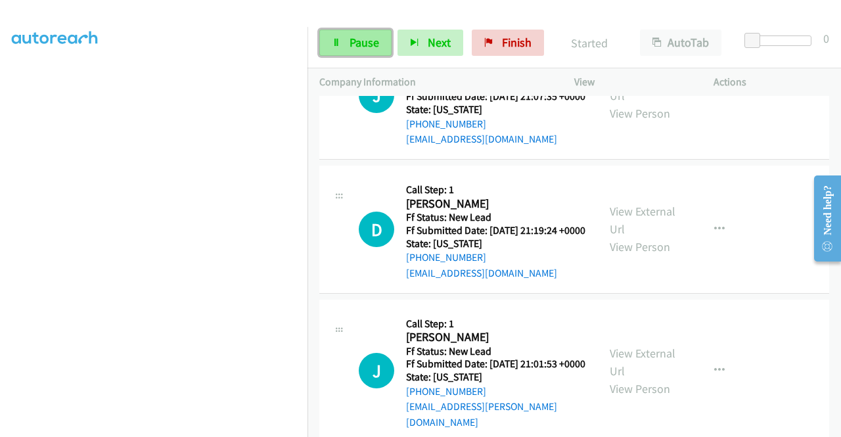
click at [374, 47] on span "Pause" at bounding box center [364, 42] width 30 height 15
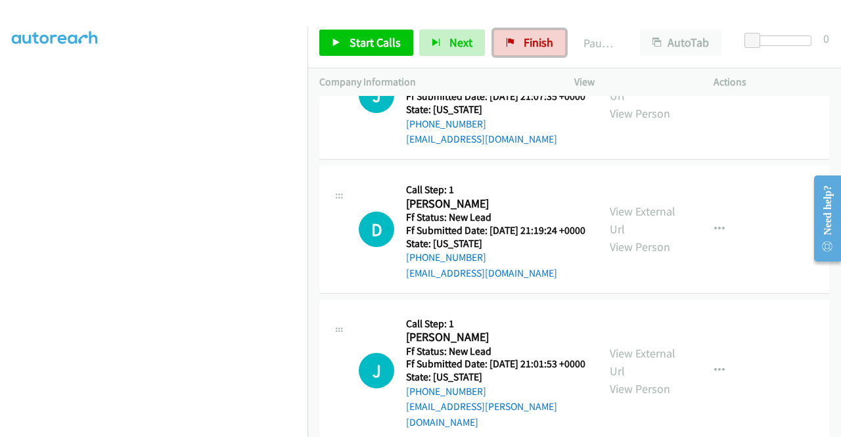
click at [524, 35] on span "Finish" at bounding box center [539, 42] width 30 height 15
